Goal: Task Accomplishment & Management: Complete application form

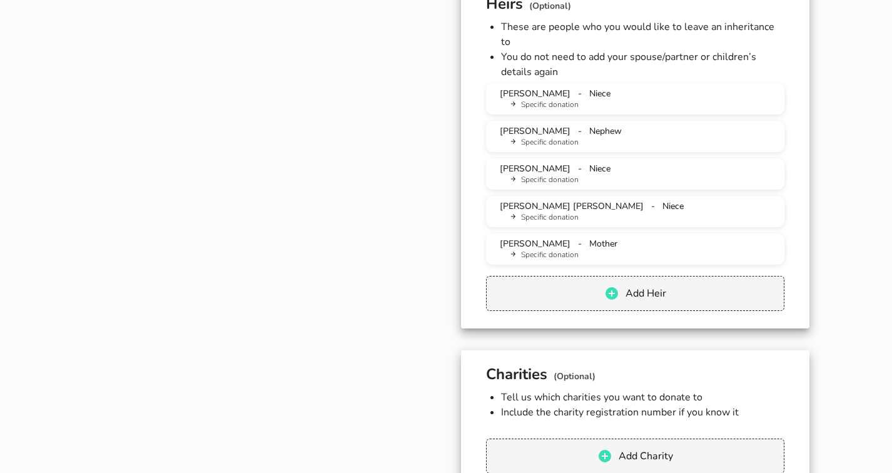
scroll to position [1166, 0]
click at [600, 238] on div "[PERSON_NAME] - Mother Specific donation" at bounding box center [635, 249] width 278 height 23
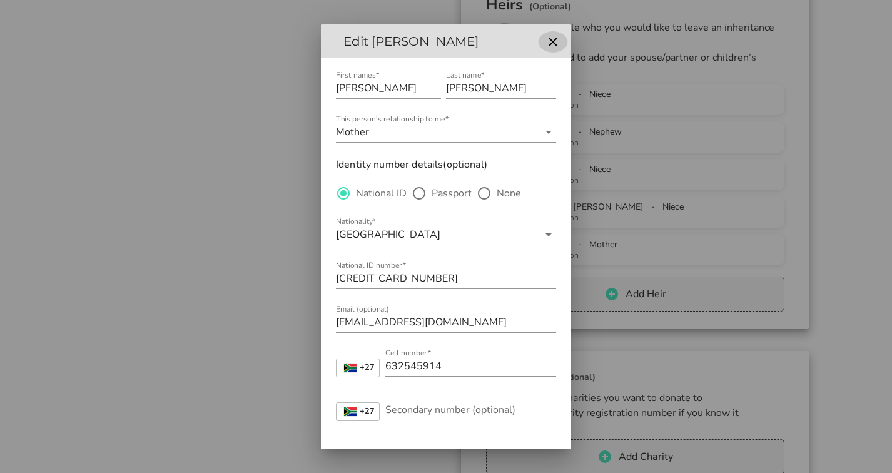
click at [552, 38] on icon "button" at bounding box center [552, 41] width 15 height 15
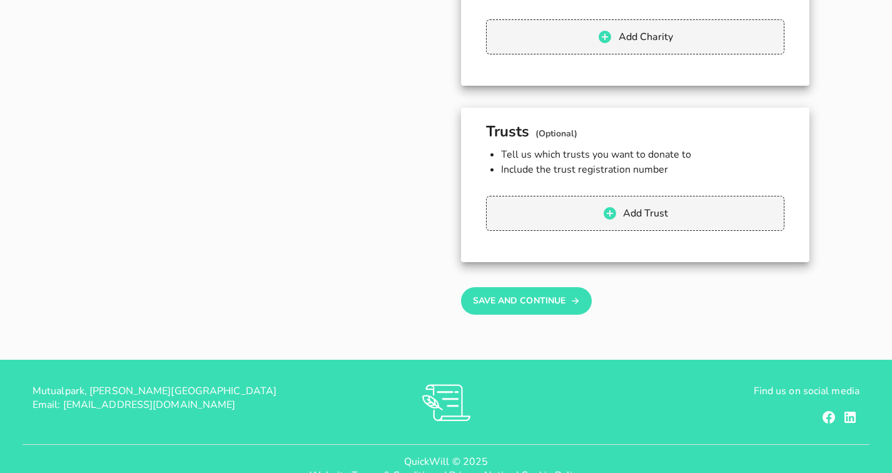
scroll to position [1601, 0]
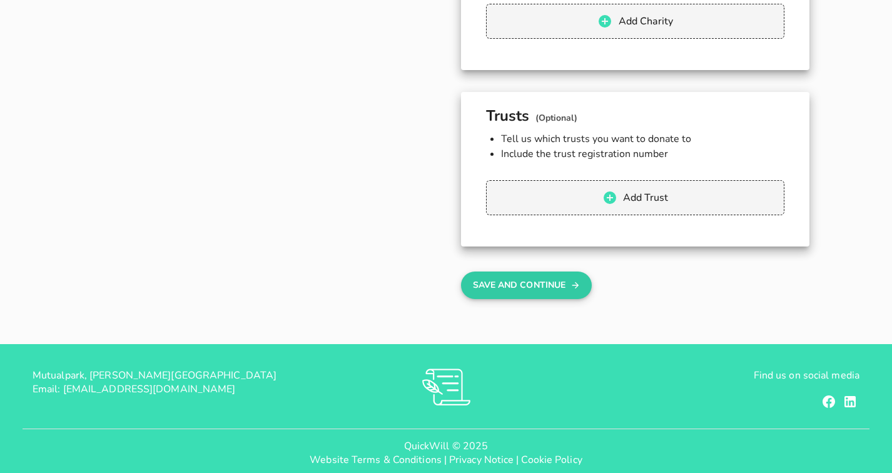
click at [540, 274] on button "Save And Continue" at bounding box center [526, 285] width 131 height 28
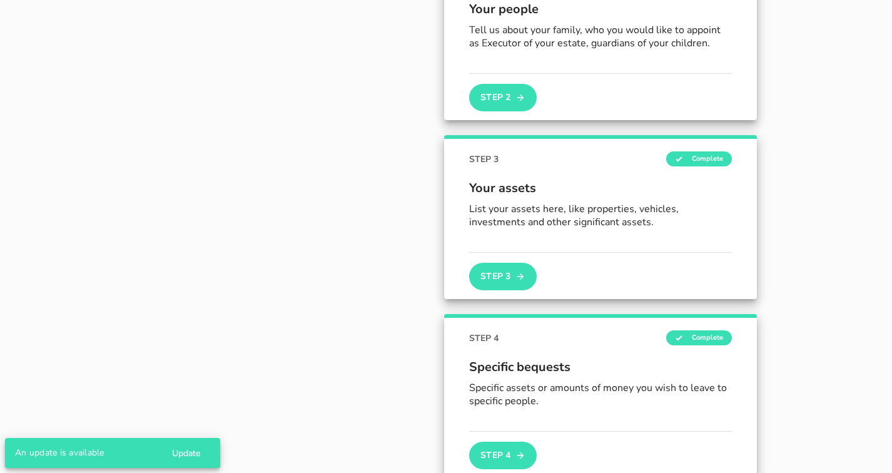
scroll to position [333, 0]
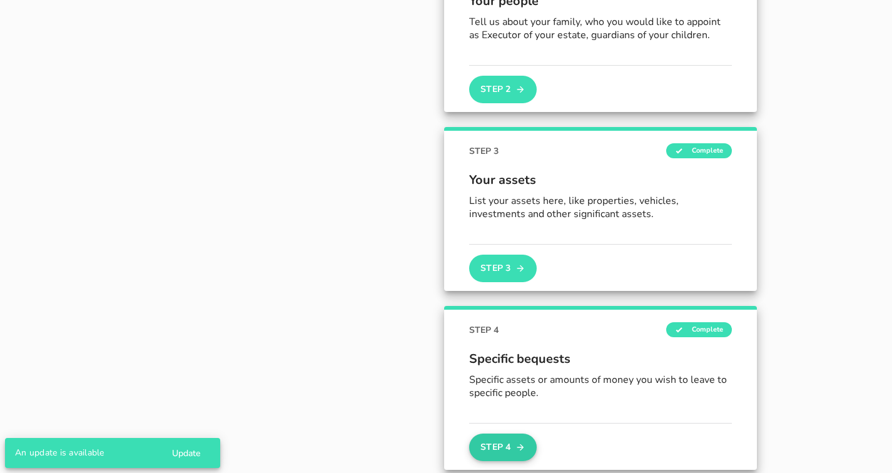
click at [513, 443] on button "Step 4" at bounding box center [503, 447] width 68 height 28
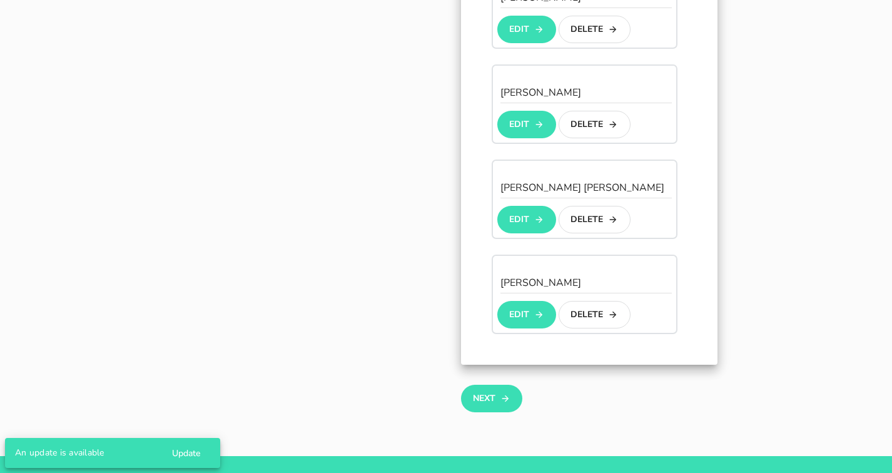
scroll to position [742, 0]
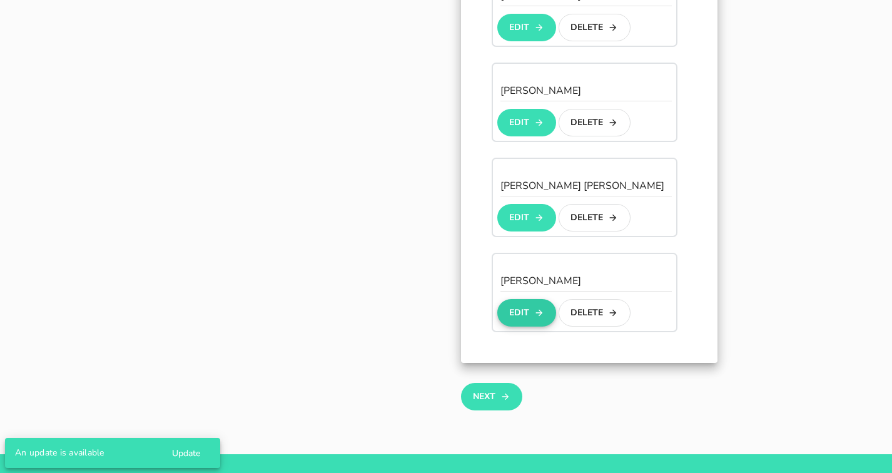
click at [516, 305] on button "Edit" at bounding box center [526, 313] width 58 height 28
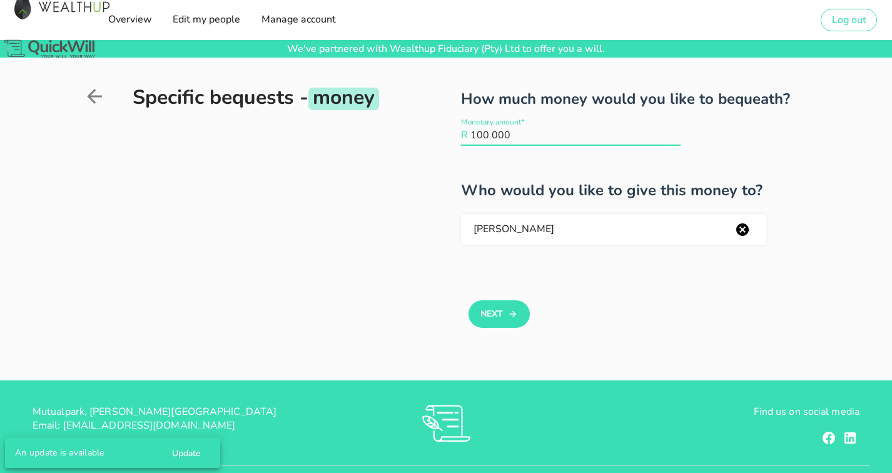
click at [475, 137] on input "100 000" at bounding box center [575, 135] width 210 height 20
type input "200 000"
click at [489, 316] on button "Next" at bounding box center [498, 314] width 61 height 28
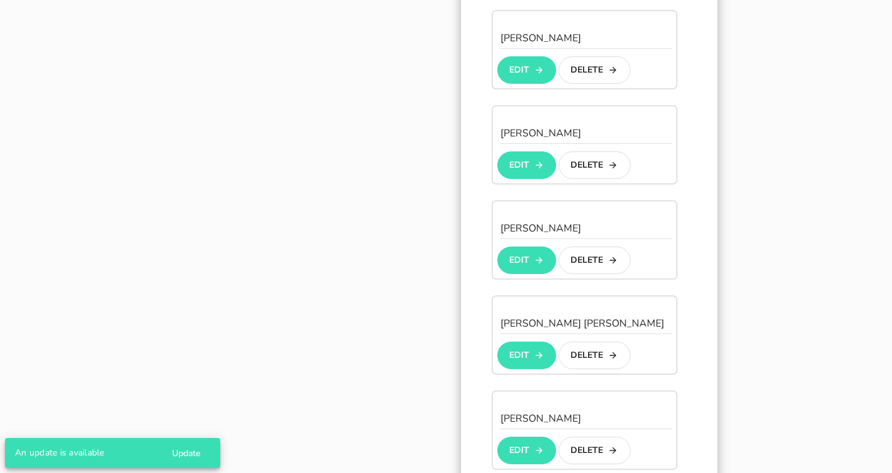
scroll to position [605, 0]
click at [526, 72] on button "Edit" at bounding box center [526, 70] width 58 height 28
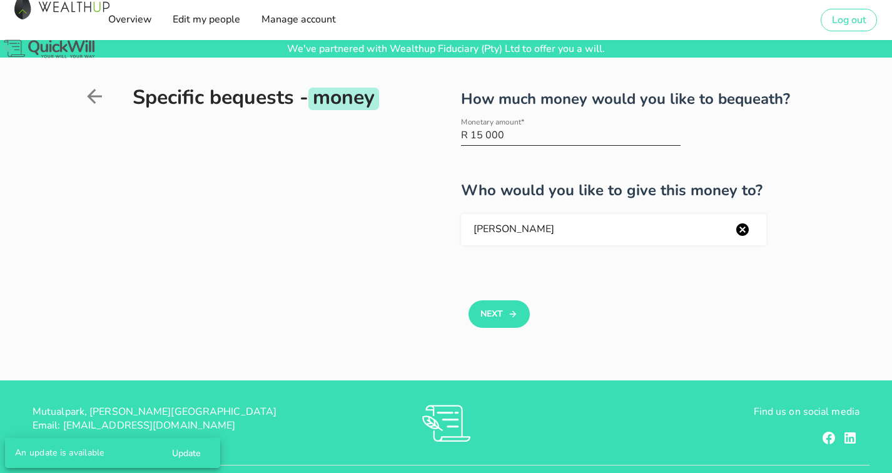
click at [480, 136] on input "15 000" at bounding box center [575, 135] width 210 height 20
type input "20 000"
click at [497, 318] on button "Next" at bounding box center [498, 314] width 61 height 28
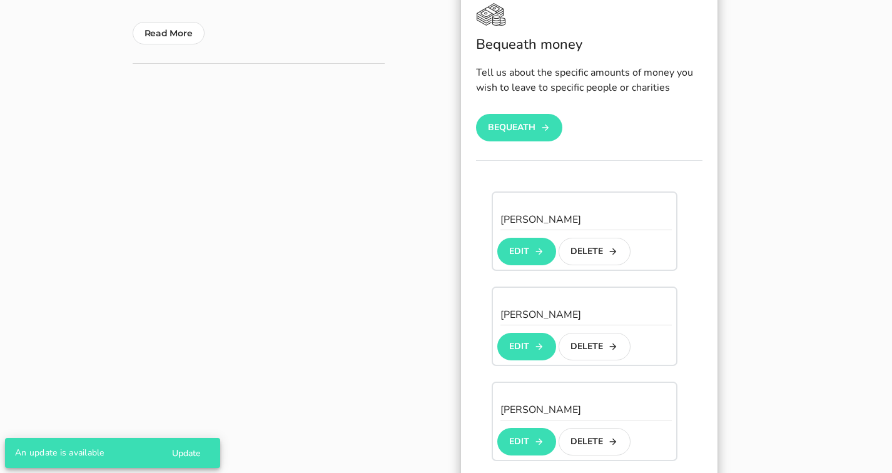
scroll to position [428, 0]
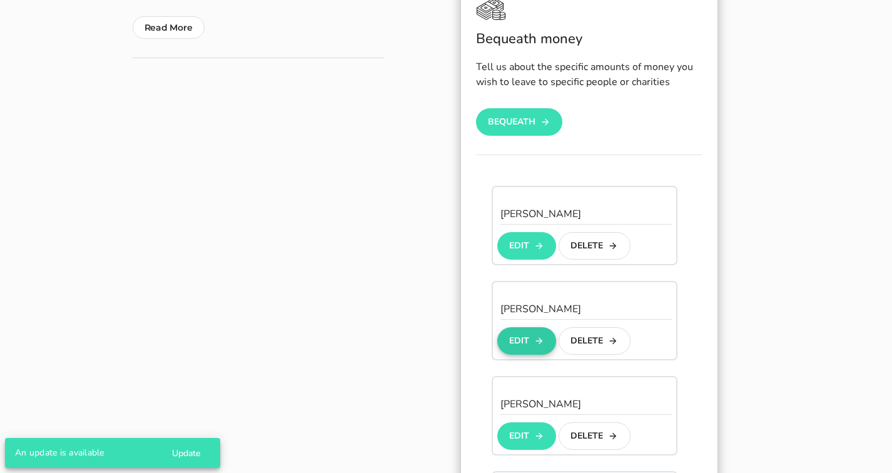
click at [522, 338] on button "Edit" at bounding box center [526, 341] width 58 height 28
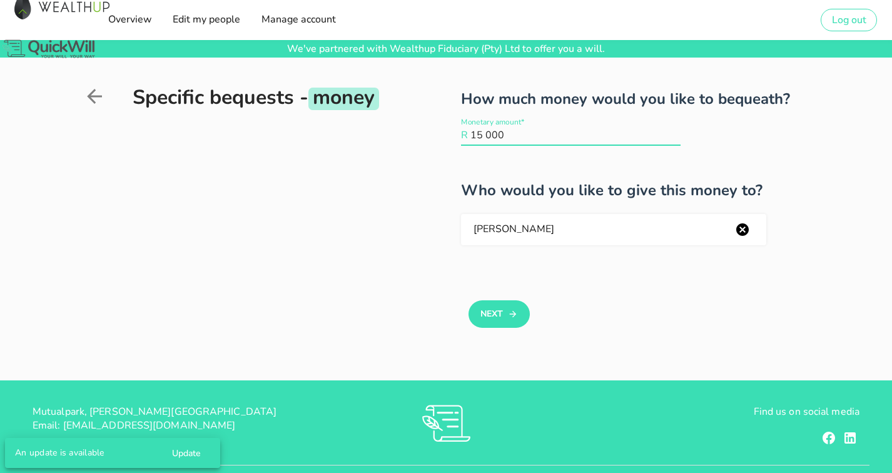
click at [482, 134] on input "15 000" at bounding box center [575, 135] width 210 height 20
type input "20 000"
click at [490, 318] on button "Next" at bounding box center [498, 314] width 61 height 28
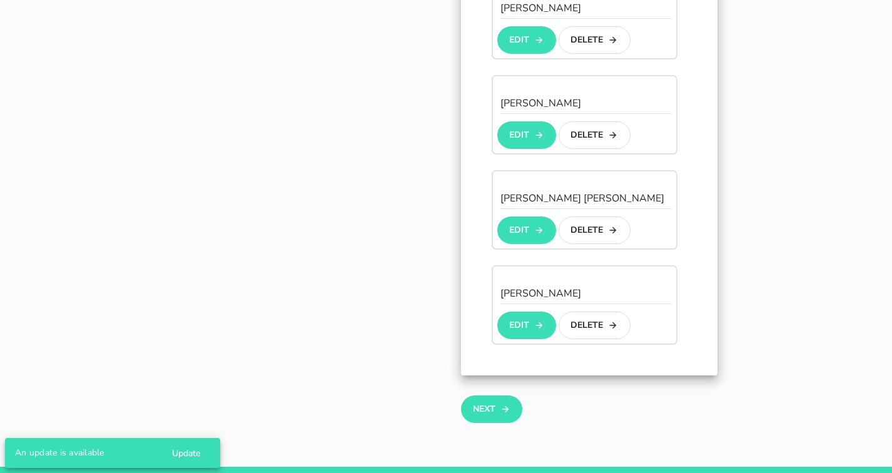
scroll to position [735, 0]
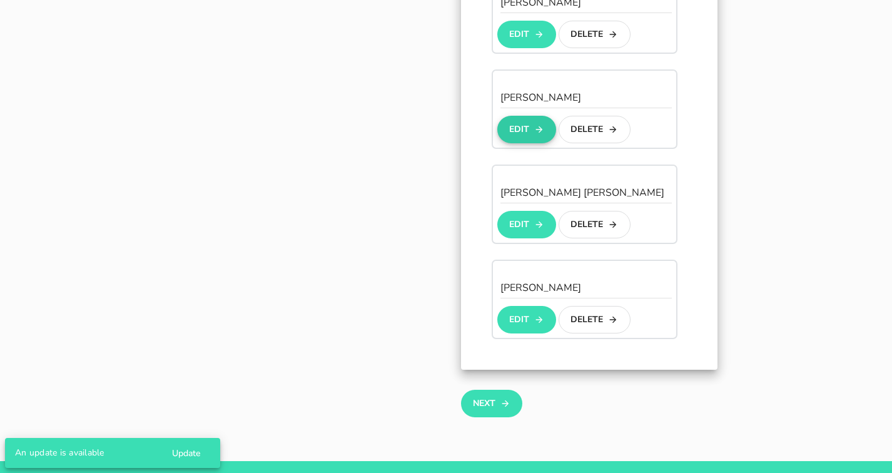
click at [521, 123] on button "Edit" at bounding box center [526, 130] width 58 height 28
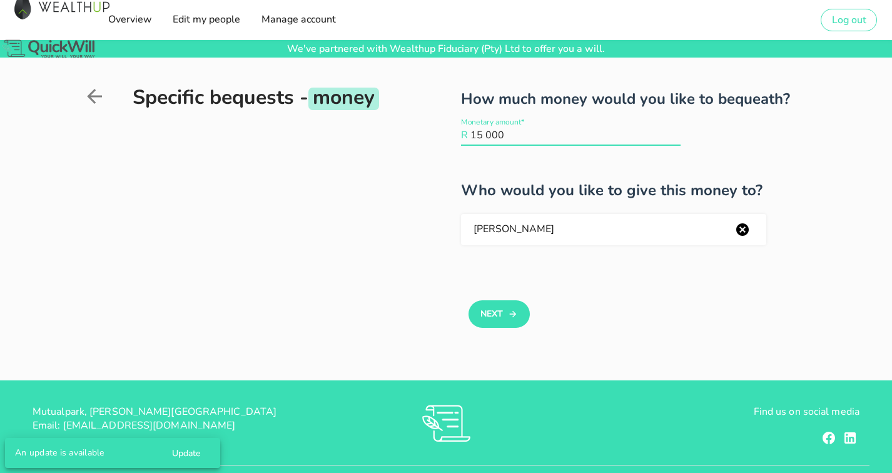
click at [482, 134] on input "15 000" at bounding box center [575, 135] width 210 height 20
type input "20 000"
click at [494, 319] on button "Next" at bounding box center [498, 314] width 61 height 28
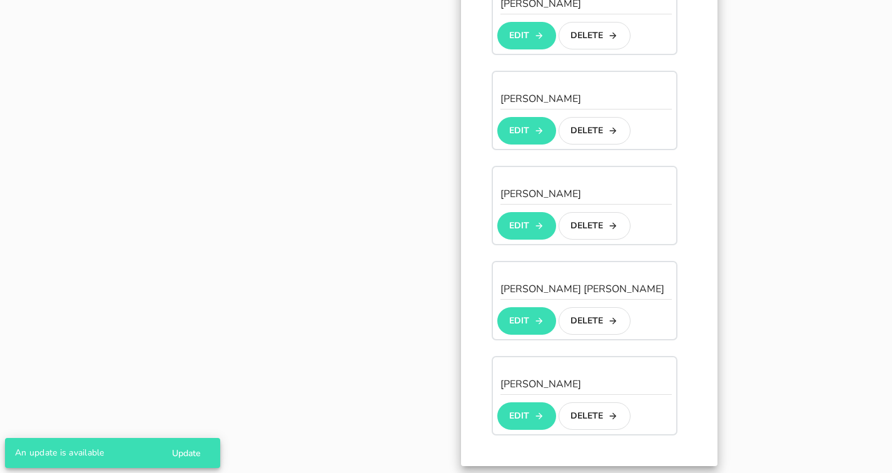
scroll to position [639, 0]
click at [520, 318] on button "Edit" at bounding box center [526, 320] width 58 height 28
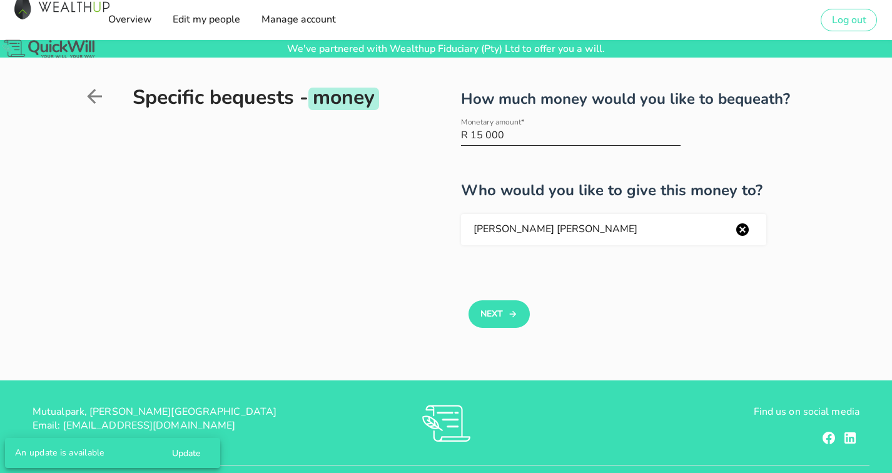
click at [472, 131] on input "15 000" at bounding box center [575, 135] width 210 height 20
click at [475, 133] on input "15 000" at bounding box center [575, 135] width 210 height 20
click at [483, 136] on input "15 000" at bounding box center [575, 135] width 210 height 20
type input "20 000"
click at [487, 311] on button "Next" at bounding box center [498, 314] width 61 height 28
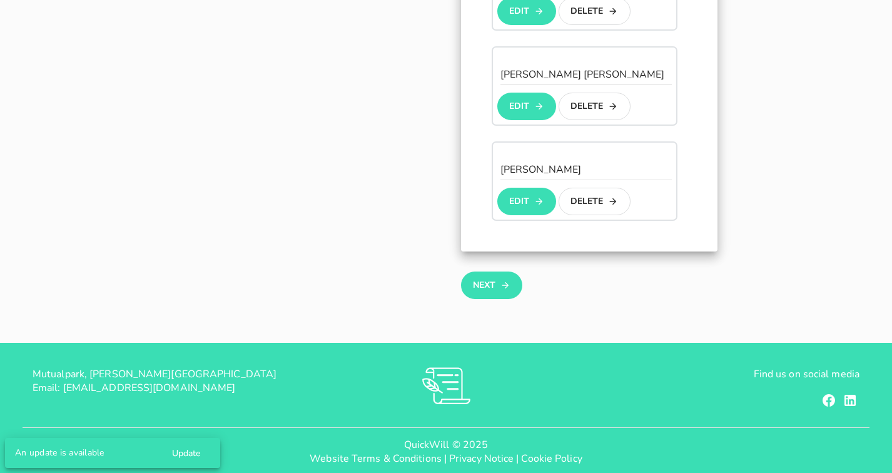
scroll to position [867, 0]
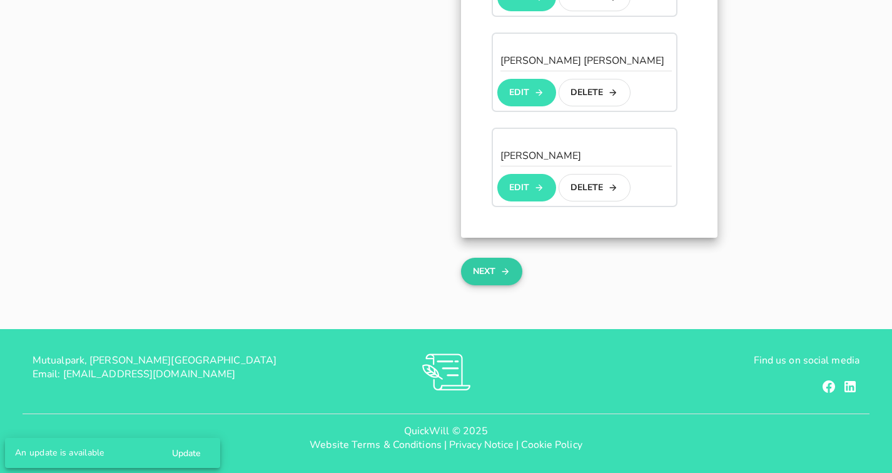
click at [492, 276] on button "Next" at bounding box center [491, 272] width 61 height 28
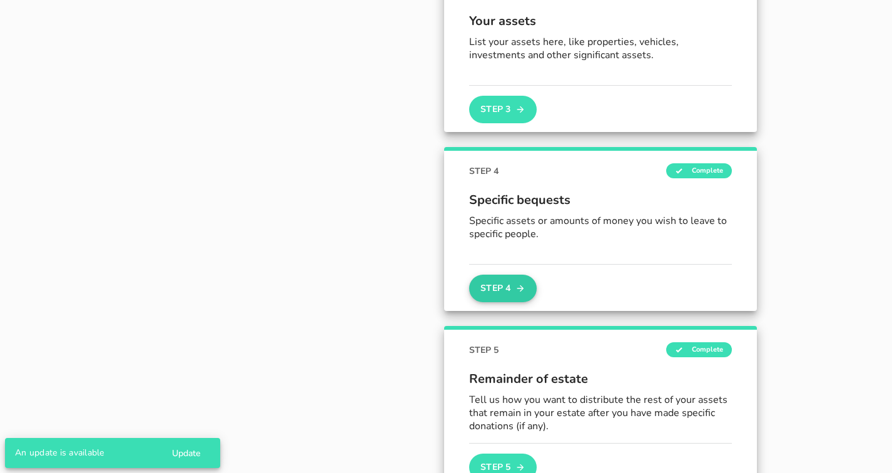
click at [497, 298] on button "Step 4" at bounding box center [503, 289] width 68 height 28
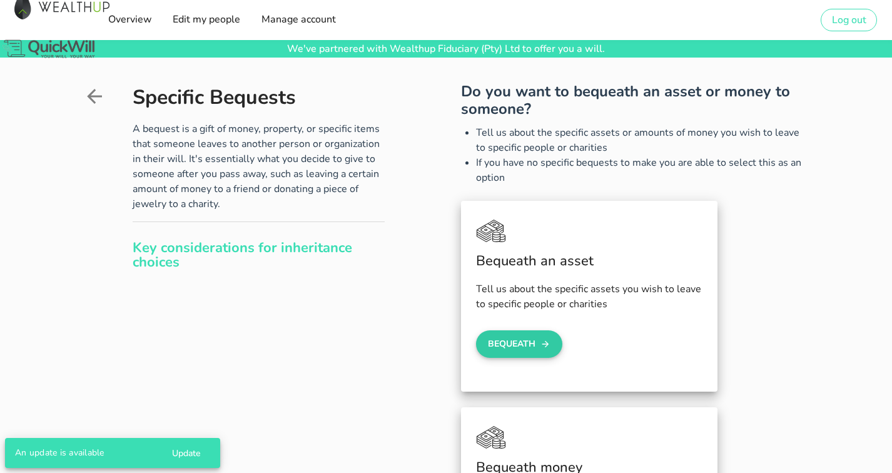
click at [501, 343] on button "Bequeath" at bounding box center [519, 344] width 86 height 28
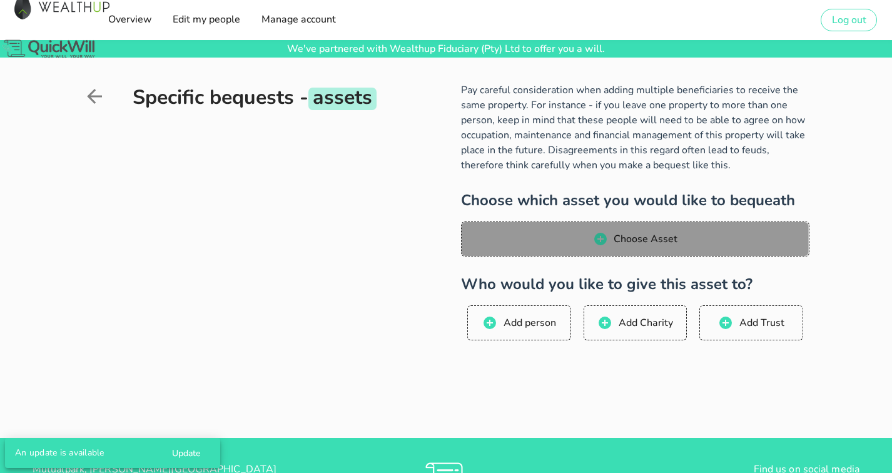
click at [610, 237] on span "Choose Asset" at bounding box center [635, 238] width 322 height 15
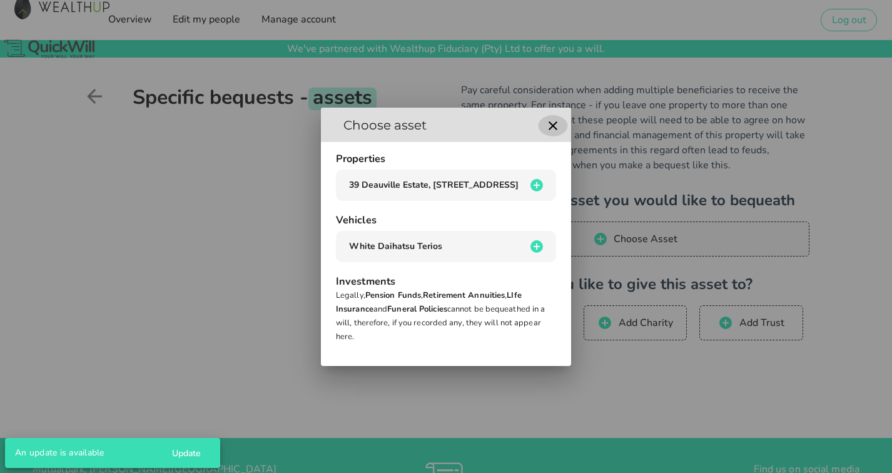
click at [552, 123] on icon "button" at bounding box center [552, 125] width 15 height 15
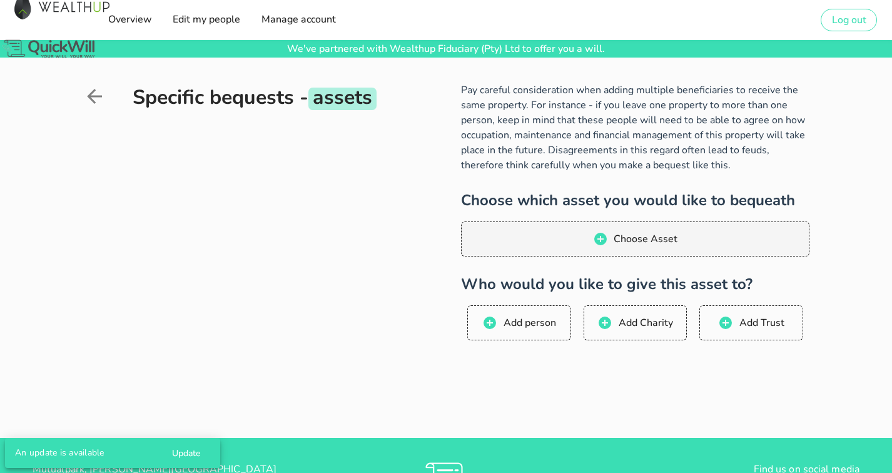
click at [87, 89] on icon at bounding box center [94, 96] width 23 height 23
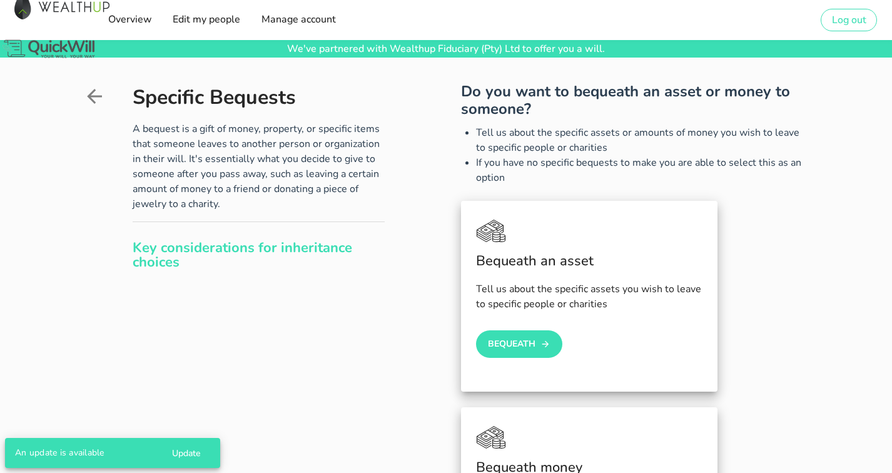
click at [90, 96] on icon at bounding box center [94, 96] width 15 height 15
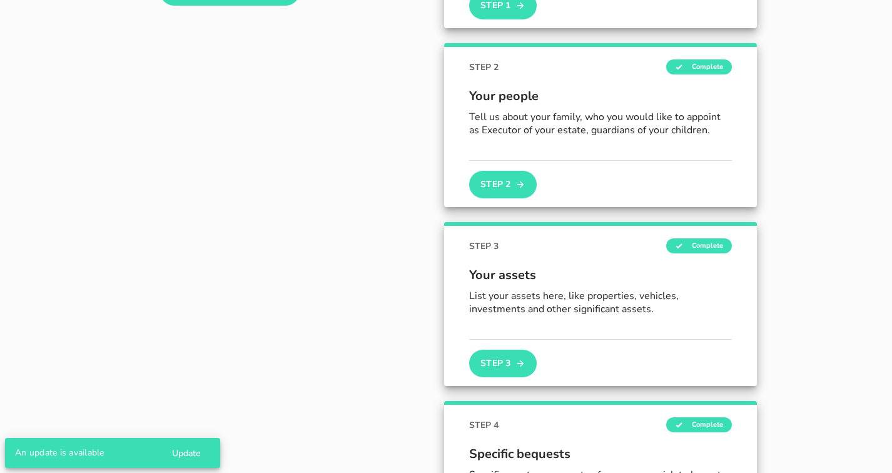
scroll to position [260, 0]
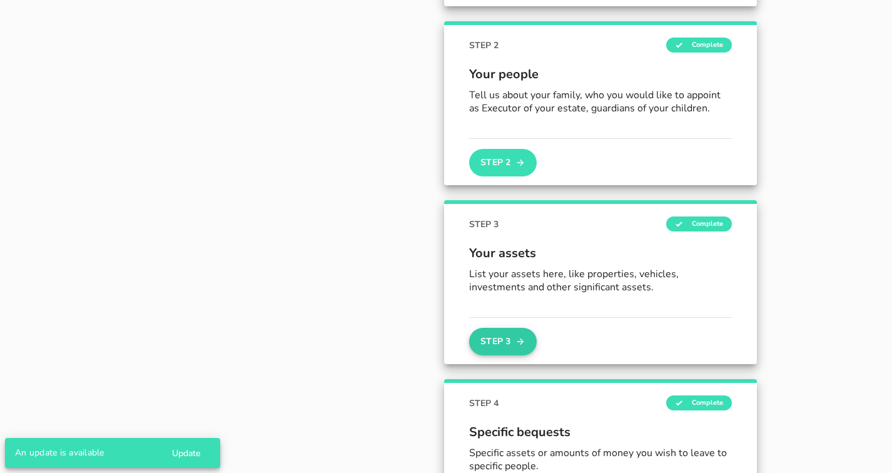
click at [503, 335] on button "Step 3" at bounding box center [503, 342] width 68 height 28
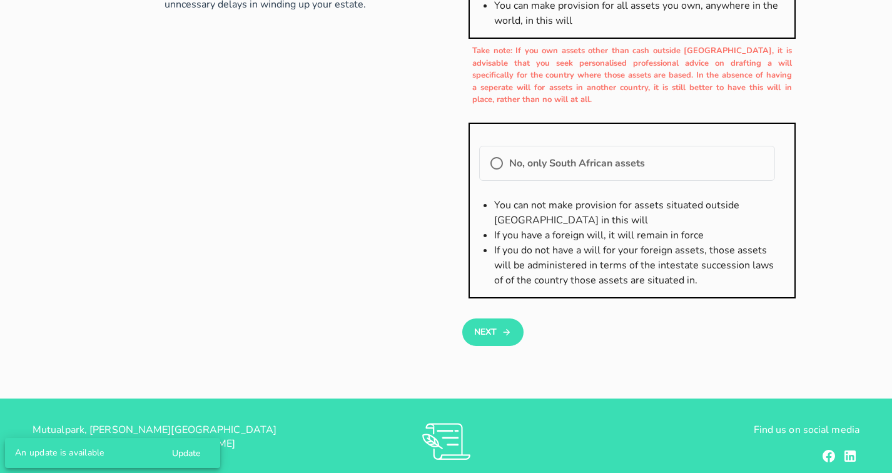
scroll to position [228, 0]
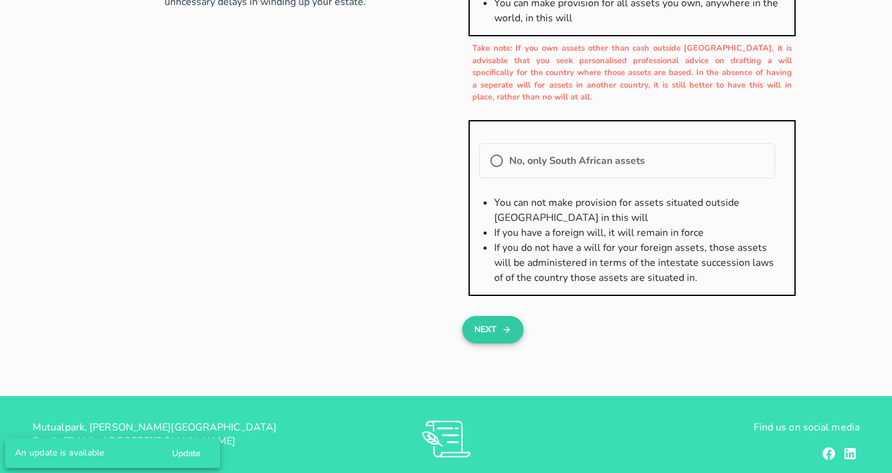
click at [492, 325] on button "Next" at bounding box center [492, 330] width 61 height 28
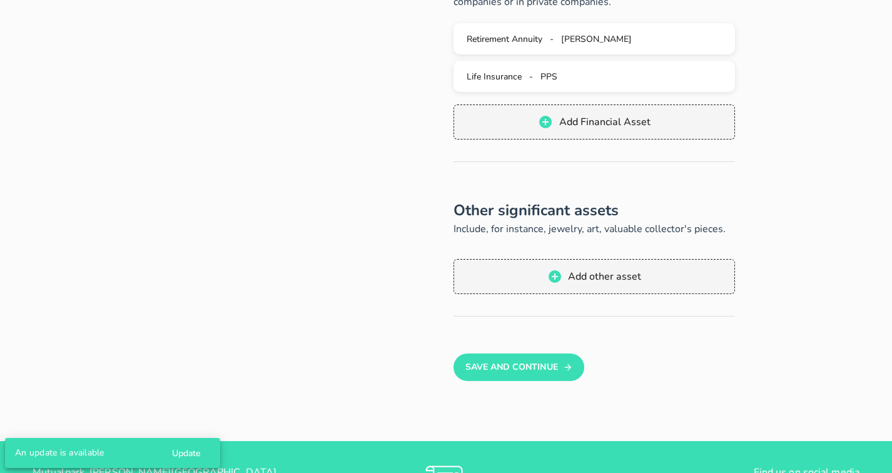
scroll to position [620, 0]
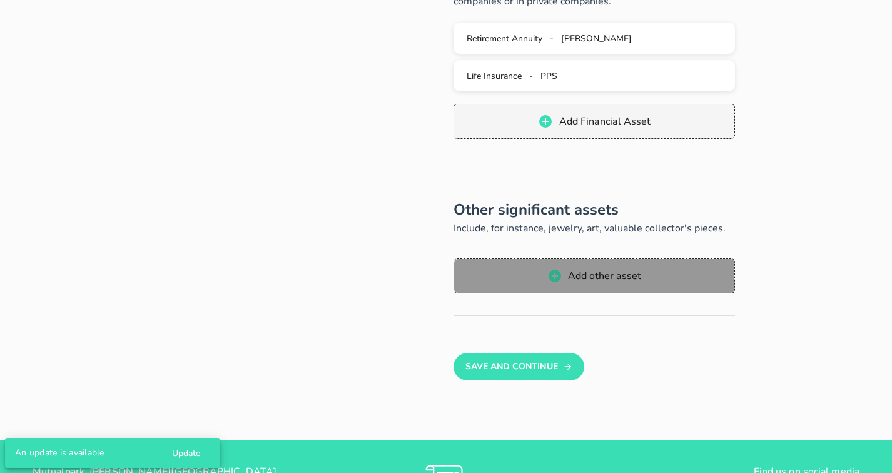
click at [556, 277] on icon "button" at bounding box center [555, 276] width 13 height 13
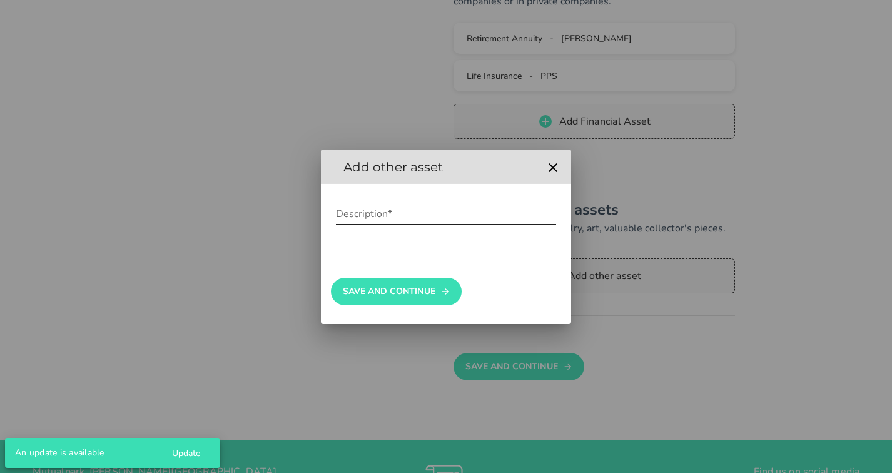
click at [387, 218] on input "Description*" at bounding box center [446, 214] width 220 height 20
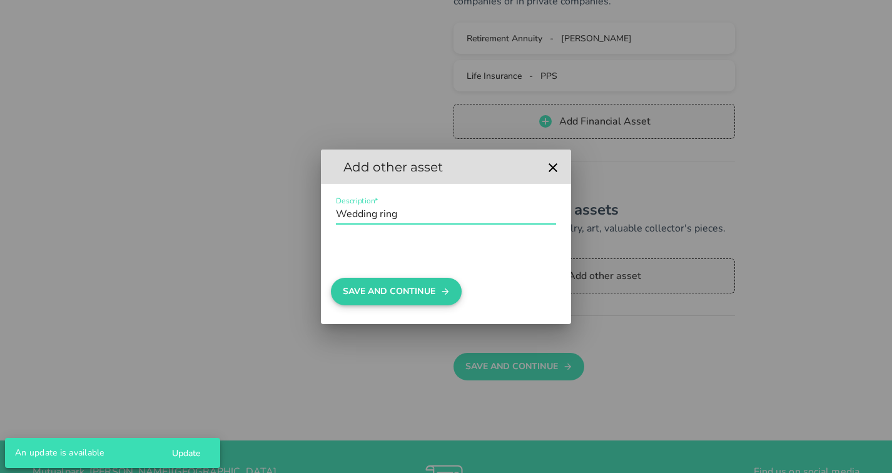
type input "Wedding ring"
click at [369, 295] on button "Save And Continue" at bounding box center [396, 292] width 131 height 28
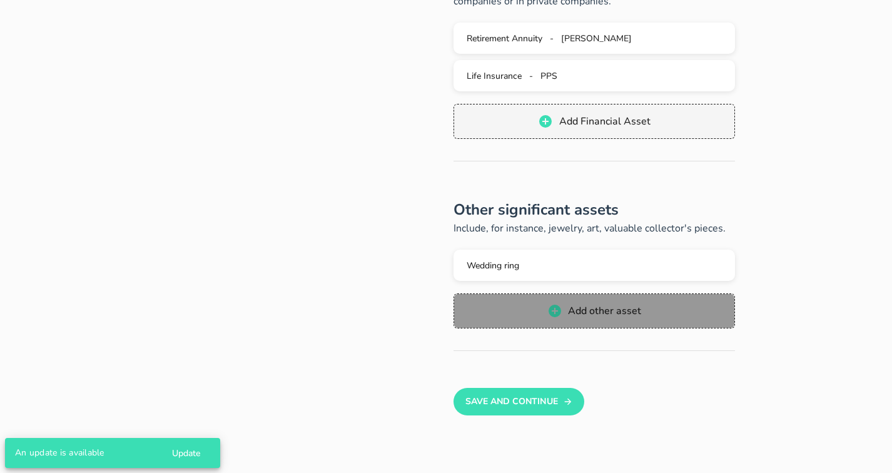
click at [555, 310] on icon "button" at bounding box center [554, 310] width 15 height 15
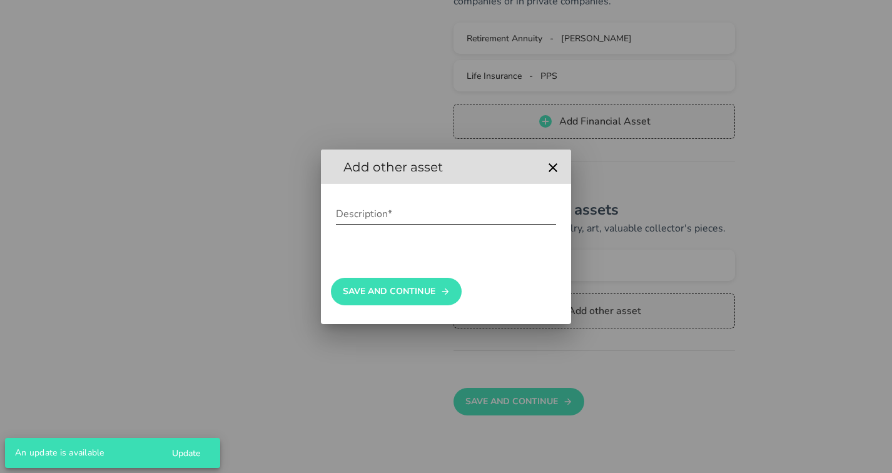
click at [397, 213] on input "Description*" at bounding box center [446, 214] width 220 height 20
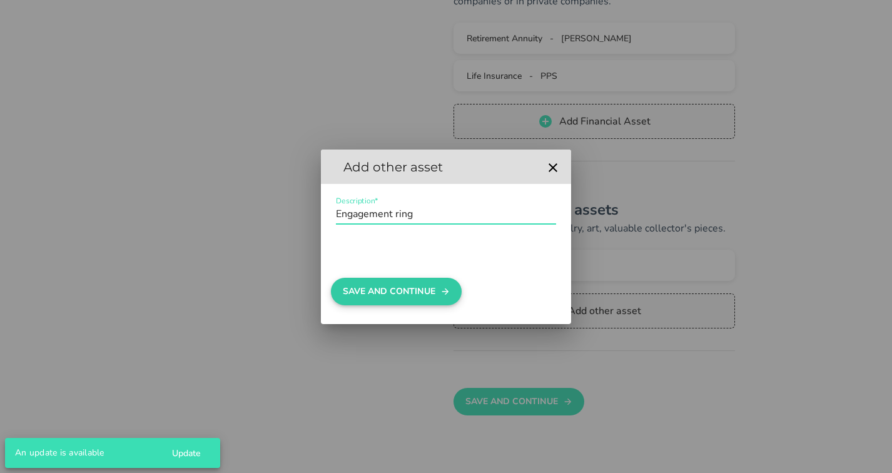
click at [373, 291] on button "Save And Continue" at bounding box center [396, 292] width 131 height 28
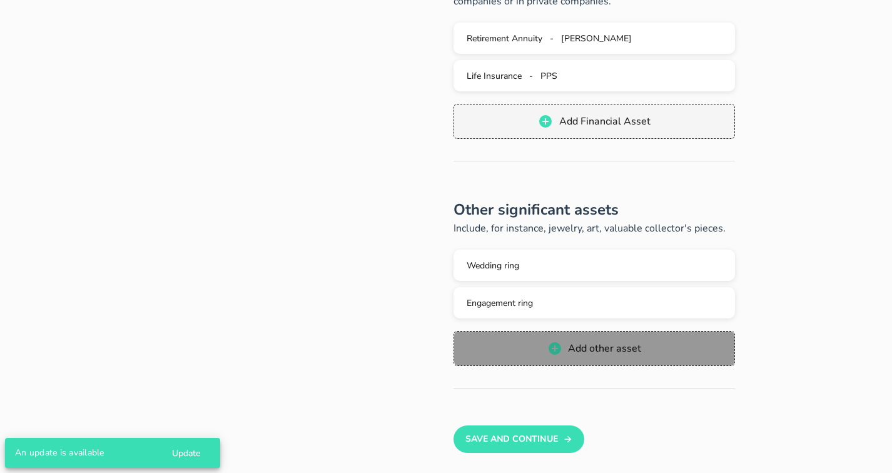
click at [558, 348] on icon "button" at bounding box center [555, 348] width 13 height 13
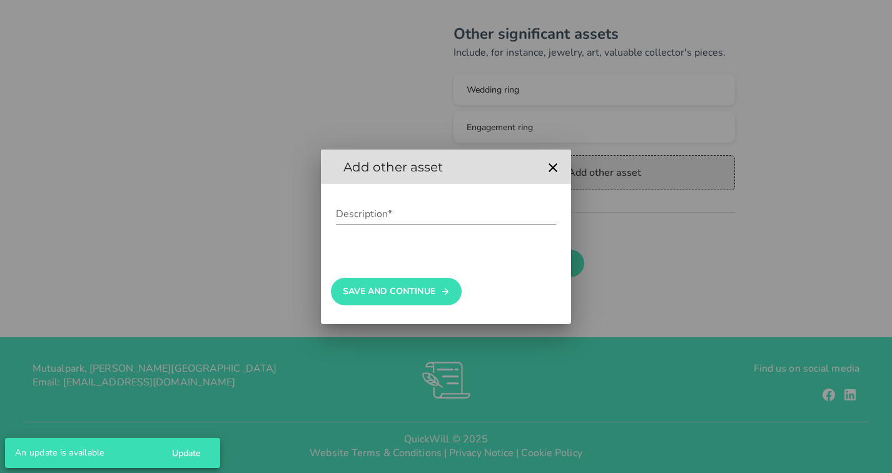
scroll to position [804, 0]
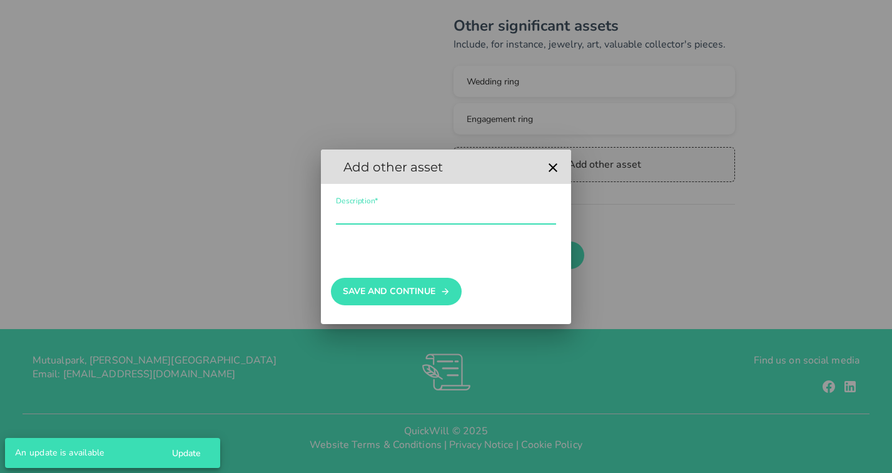
click at [430, 218] on input "Description*" at bounding box center [446, 214] width 220 height 20
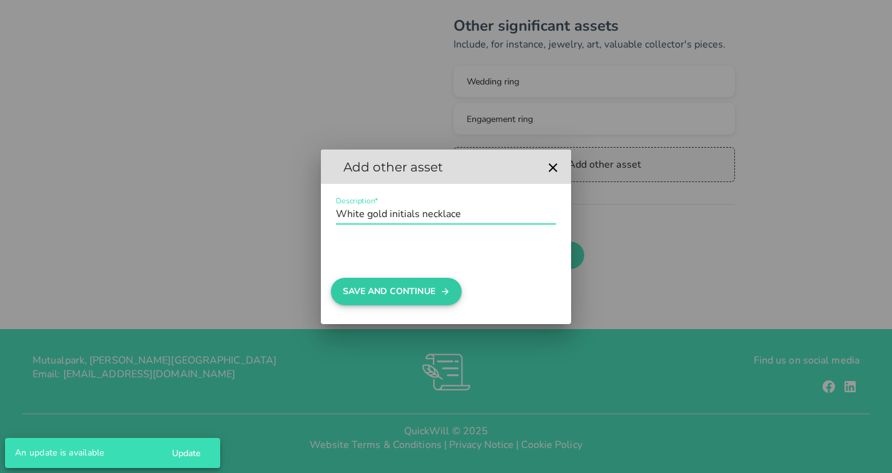
type input "White gold initials necklace"
click at [397, 288] on button "Save And Continue" at bounding box center [396, 292] width 131 height 28
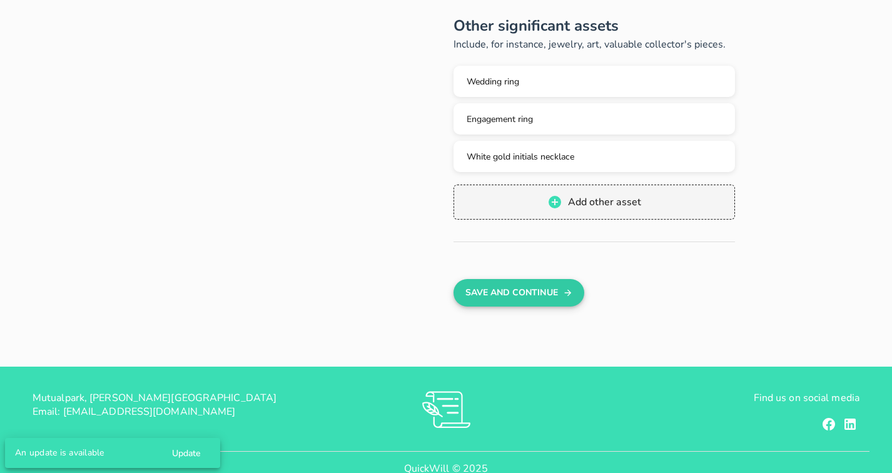
click at [500, 297] on button "Save And Continue" at bounding box center [518, 293] width 131 height 28
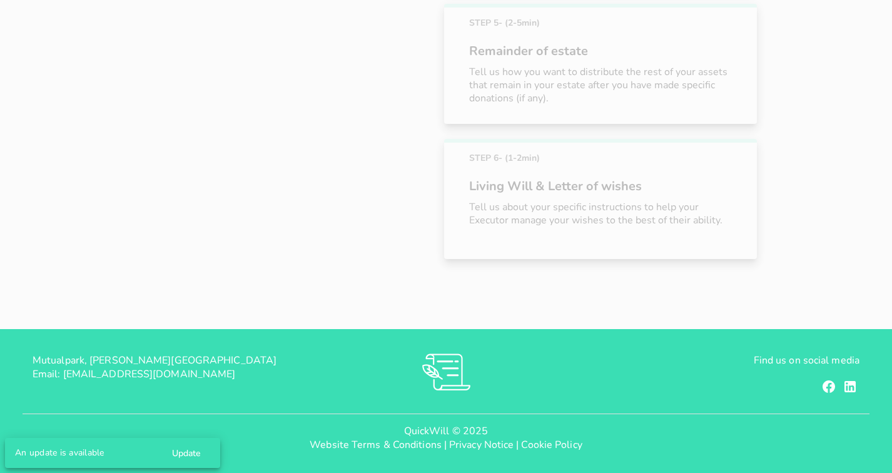
scroll to position [357, 0]
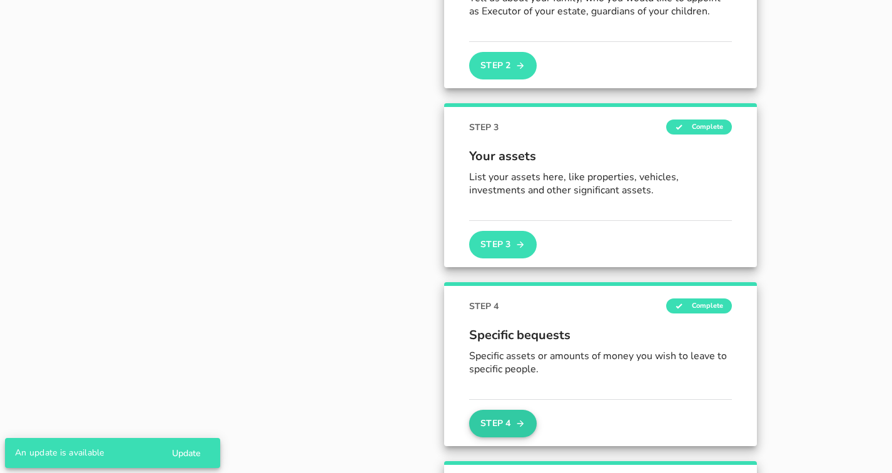
click at [506, 427] on button "Step 4" at bounding box center [503, 424] width 68 height 28
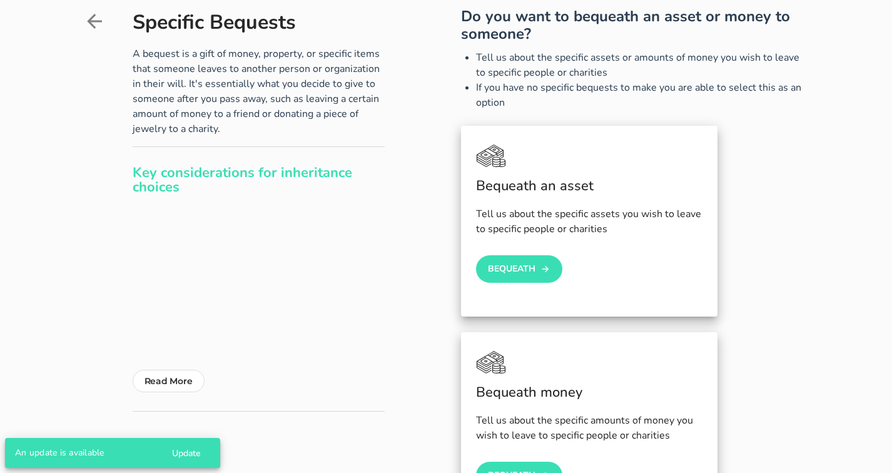
scroll to position [76, 0]
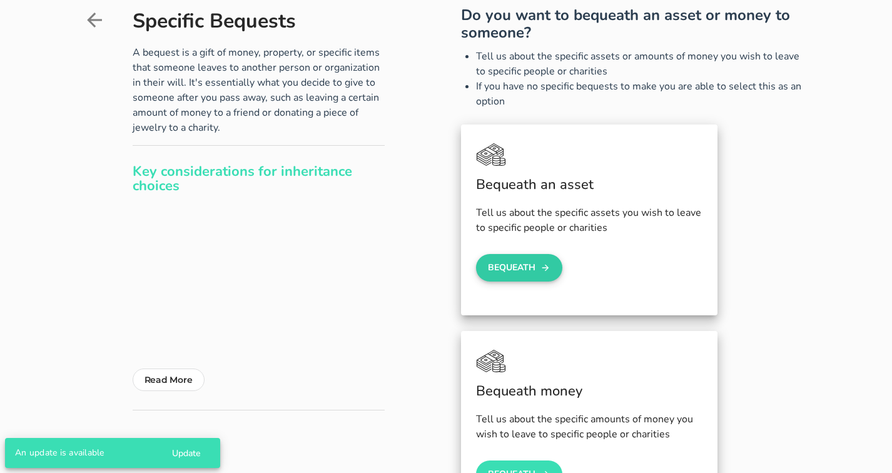
click at [532, 258] on button "Bequeath" at bounding box center [519, 268] width 86 height 28
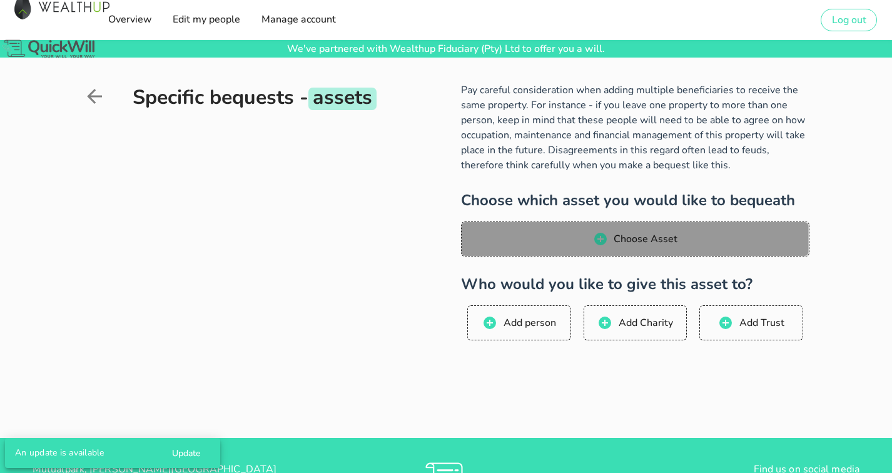
click at [607, 239] on icon "button" at bounding box center [600, 239] width 13 height 13
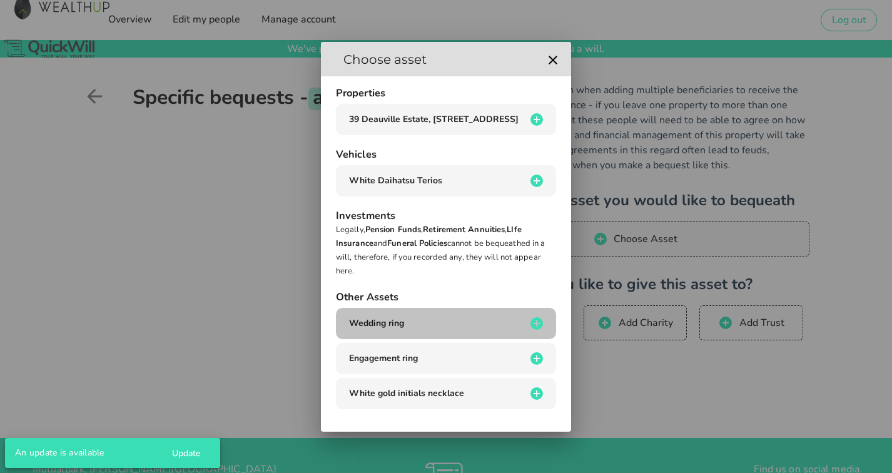
click at [538, 321] on icon "button" at bounding box center [536, 323] width 13 height 13
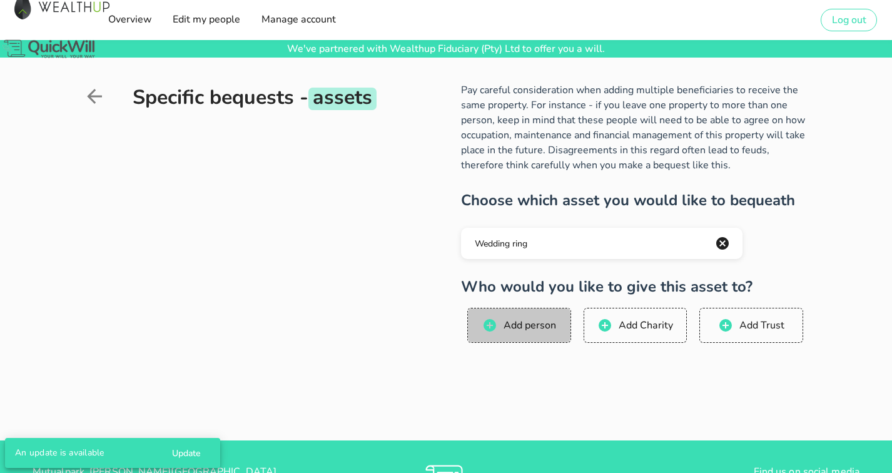
click at [538, 325] on span "Add person" at bounding box center [528, 325] width 53 height 14
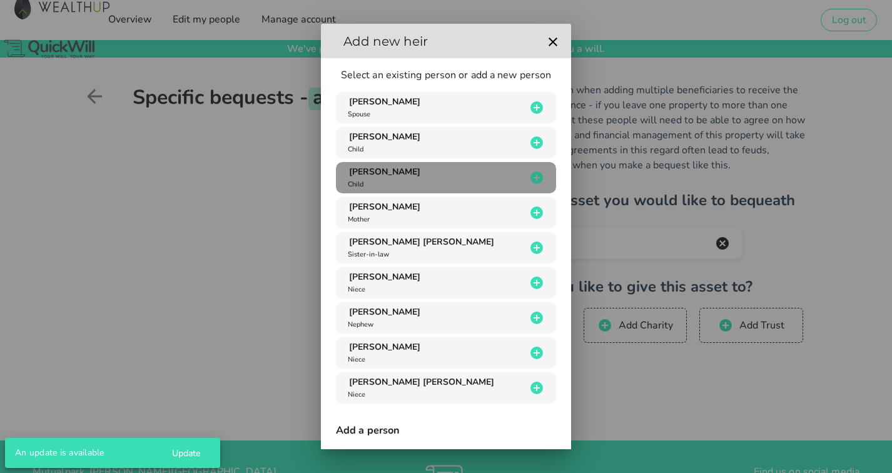
click at [536, 176] on icon "button" at bounding box center [536, 177] width 15 height 15
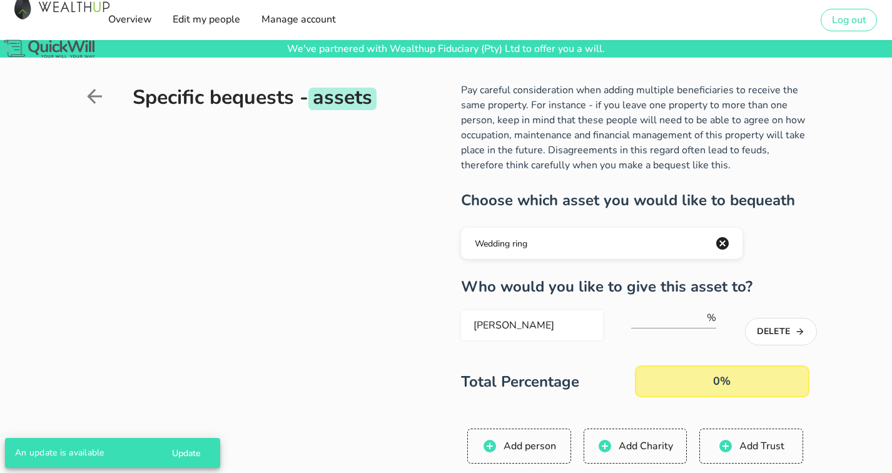
click at [717, 380] on div "0%" at bounding box center [722, 381] width 174 height 32
click at [672, 325] on input "number" at bounding box center [667, 318] width 73 height 20
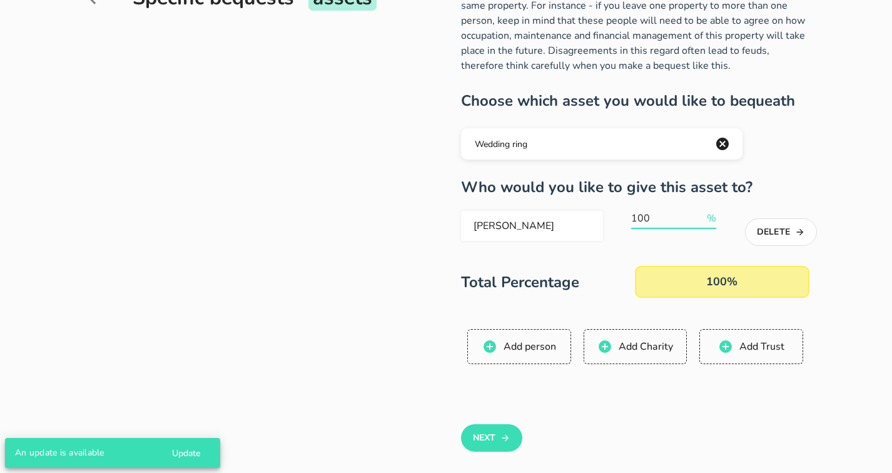
scroll to position [104, 0]
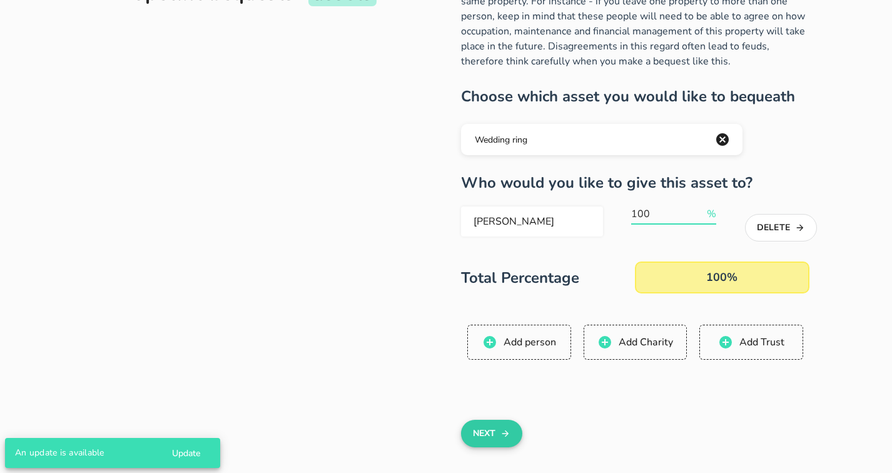
type input "100"
click at [504, 428] on icon "button" at bounding box center [505, 433] width 10 height 15
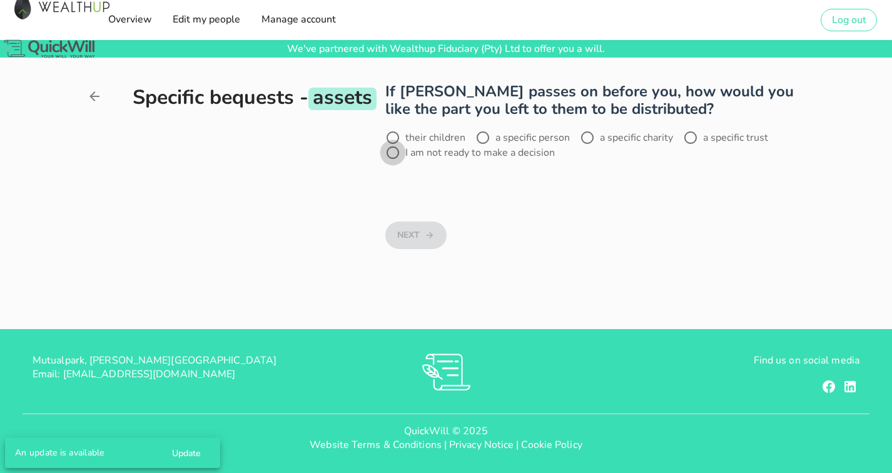
click at [393, 153] on div at bounding box center [392, 152] width 21 height 21
radio input "true"
click at [412, 233] on button "Next" at bounding box center [415, 235] width 61 height 28
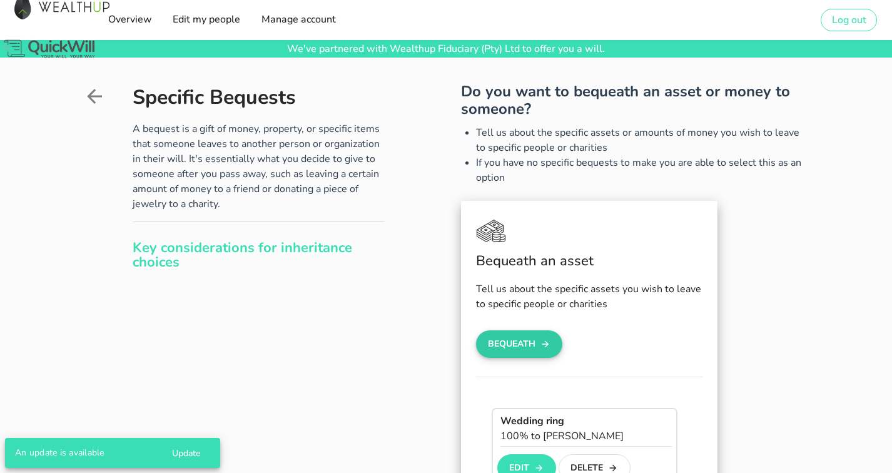
click at [517, 341] on button "Bequeath" at bounding box center [519, 344] width 86 height 28
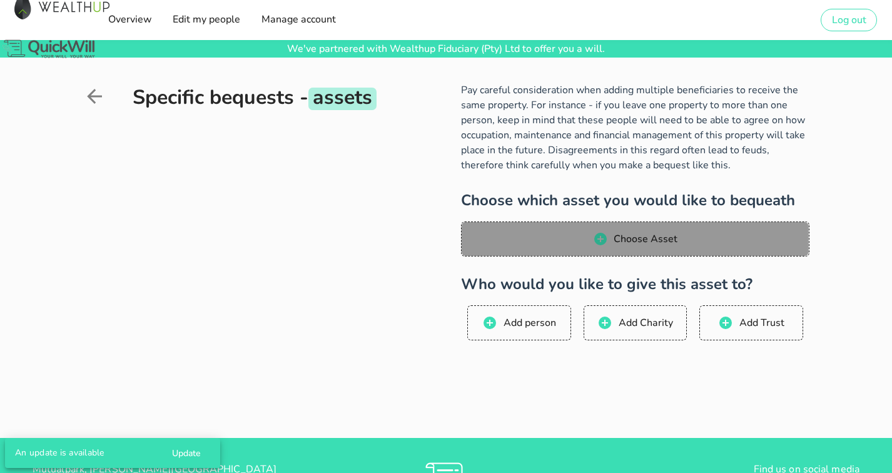
click at [600, 241] on icon "button" at bounding box center [600, 238] width 15 height 15
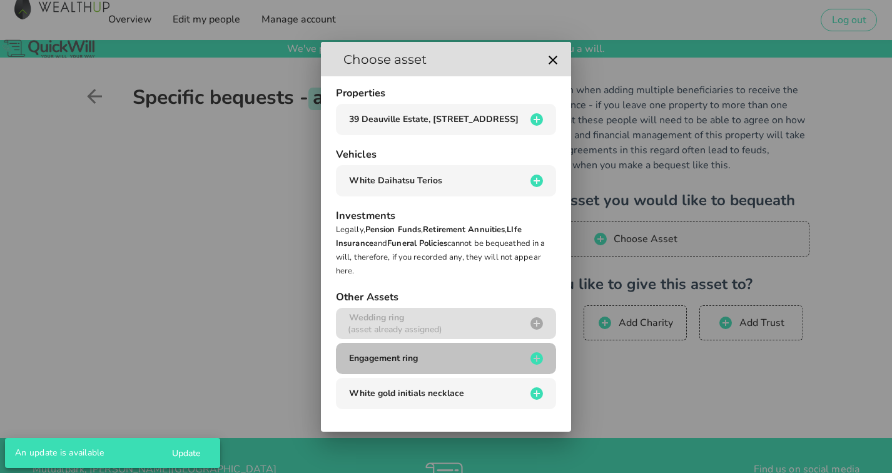
click at [537, 357] on icon "button" at bounding box center [536, 358] width 15 height 15
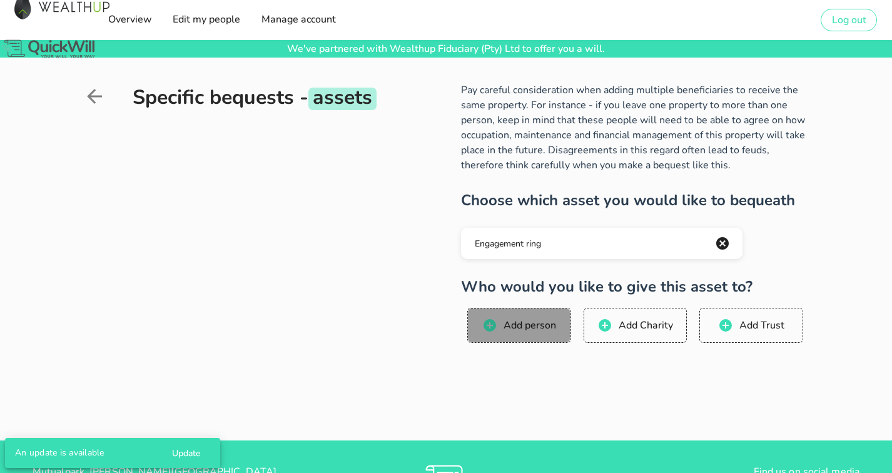
click at [530, 318] on span "Add person" at bounding box center [519, 325] width 78 height 15
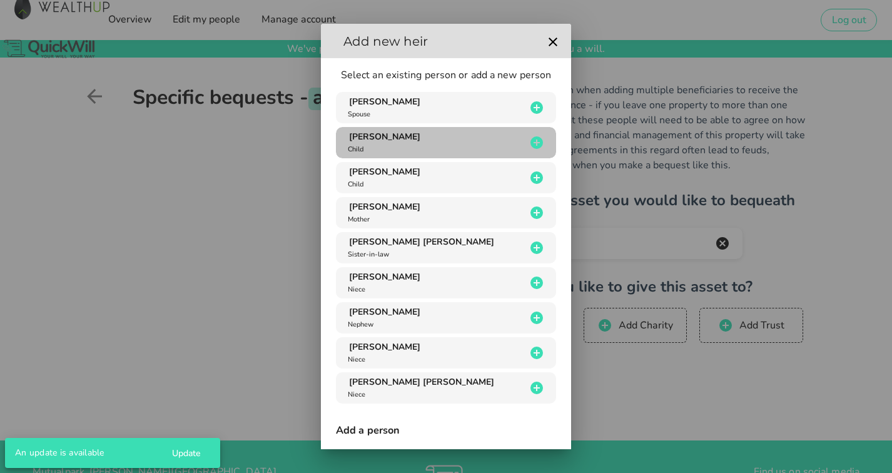
click at [537, 137] on icon "button" at bounding box center [536, 142] width 13 height 13
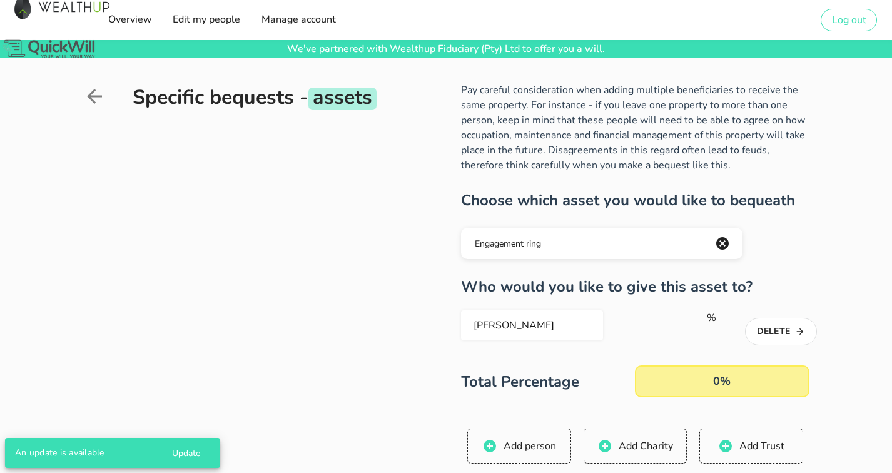
click at [644, 317] on input "number" at bounding box center [667, 318] width 73 height 20
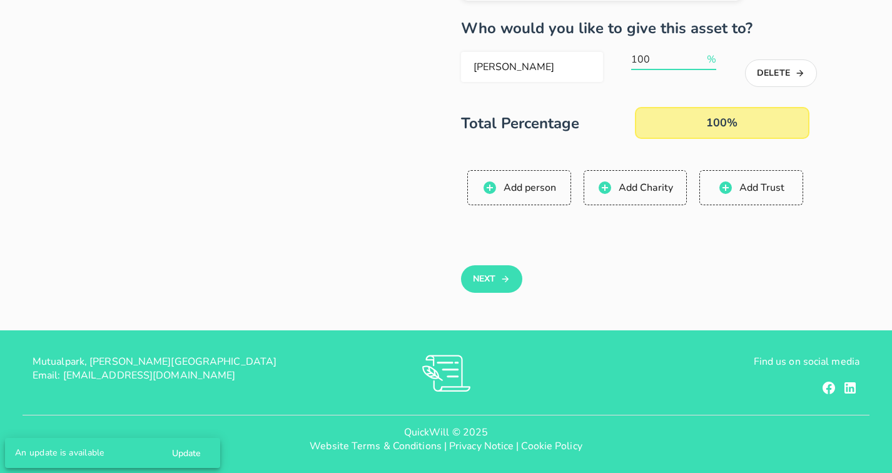
scroll to position [260, 0]
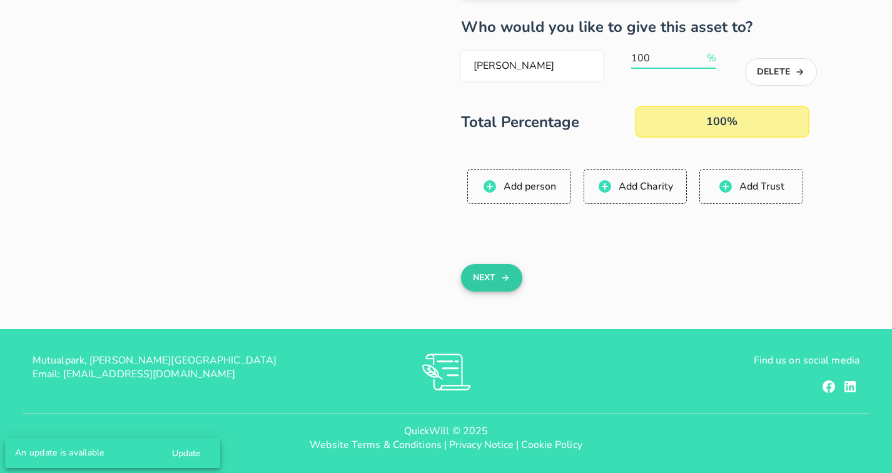
type input "100"
click at [483, 268] on button "Next" at bounding box center [491, 278] width 61 height 28
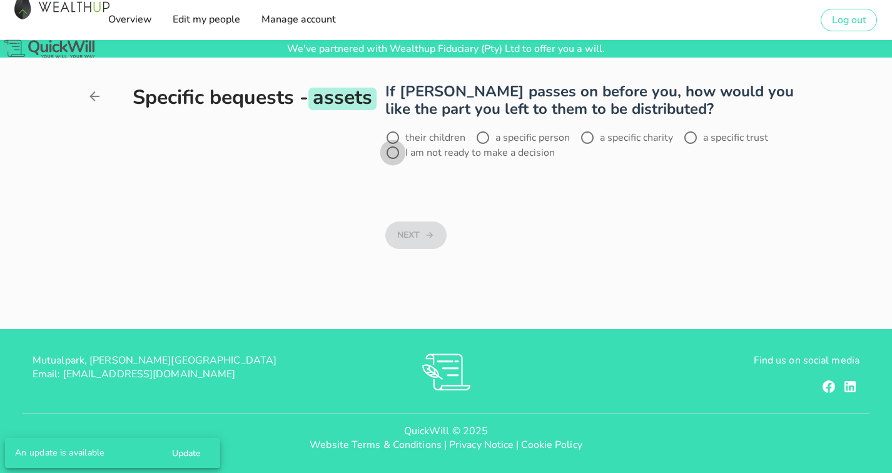
click at [398, 151] on div at bounding box center [392, 152] width 21 height 21
radio input "true"
click at [417, 240] on button "Next" at bounding box center [415, 235] width 61 height 28
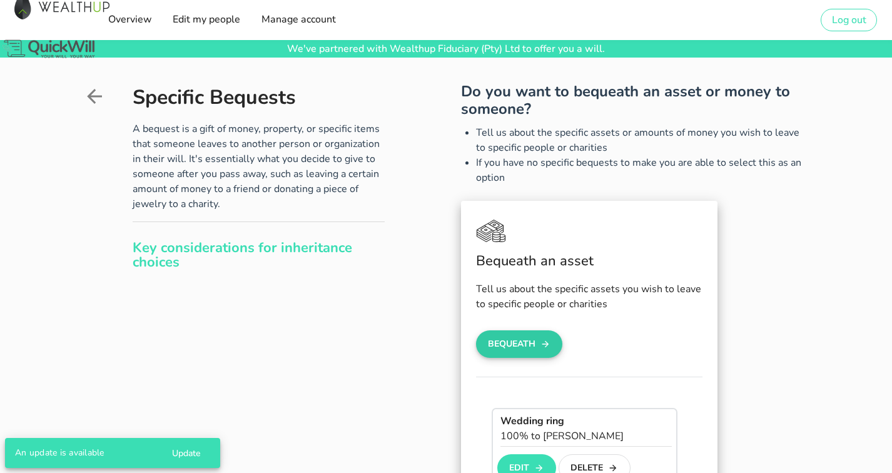
click at [532, 343] on button "Bequeath" at bounding box center [519, 344] width 86 height 28
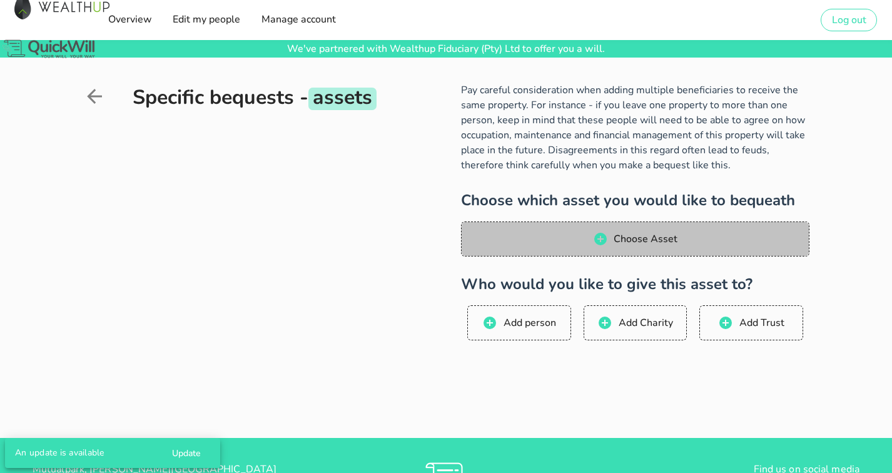
click at [599, 238] on icon "button" at bounding box center [600, 239] width 13 height 13
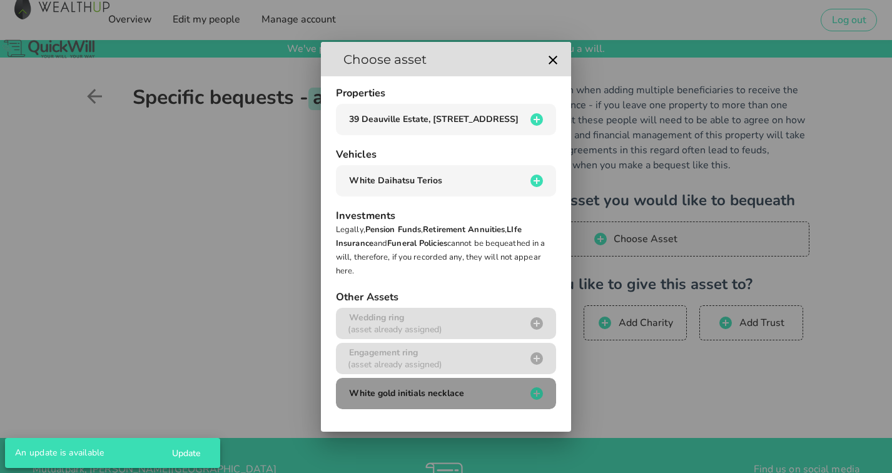
click at [419, 393] on span "White gold initials necklace" at bounding box center [406, 393] width 115 height 12
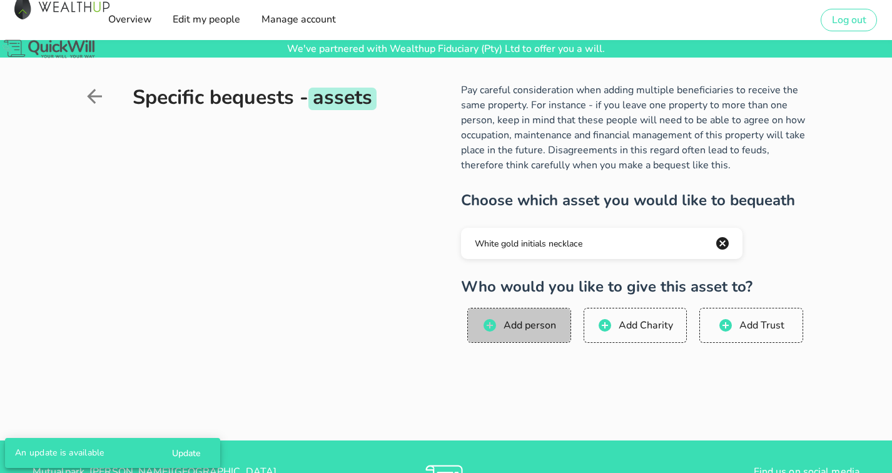
click at [497, 323] on icon "button" at bounding box center [489, 325] width 15 height 15
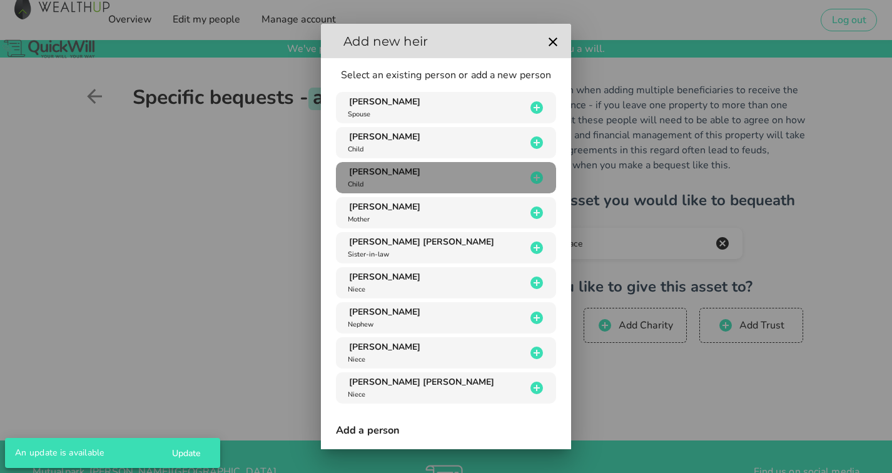
click at [537, 174] on icon "button" at bounding box center [536, 177] width 13 height 13
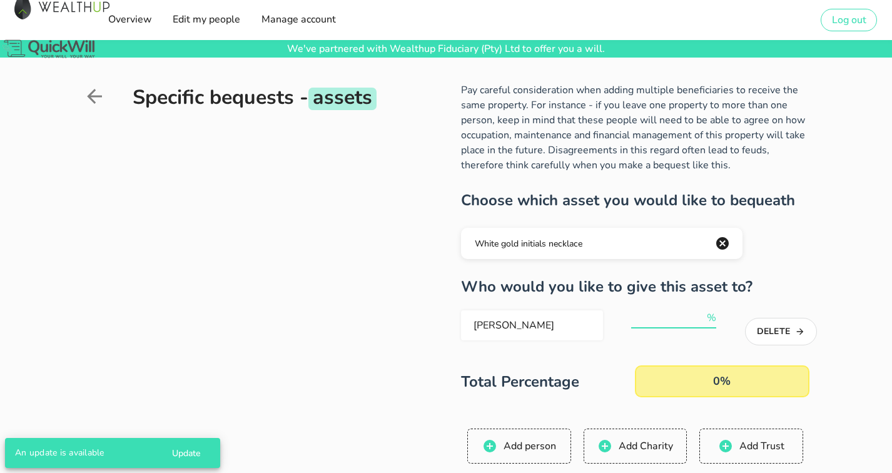
click at [659, 325] on input "number" at bounding box center [667, 318] width 73 height 20
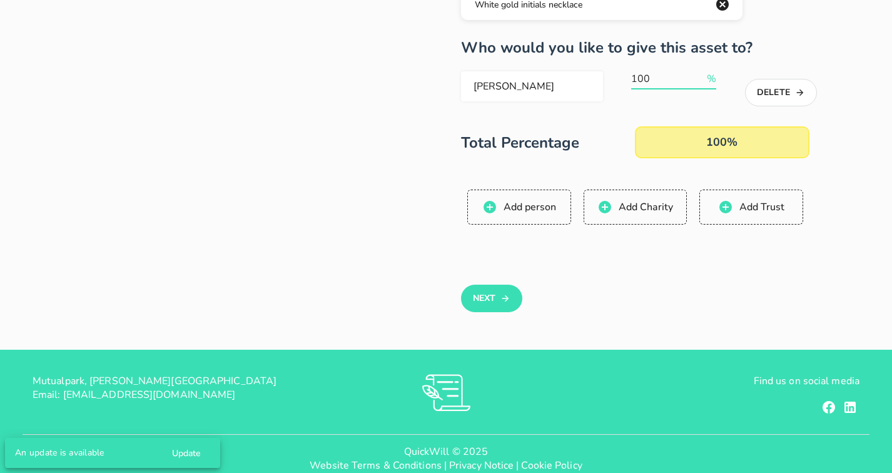
scroll to position [242, 0]
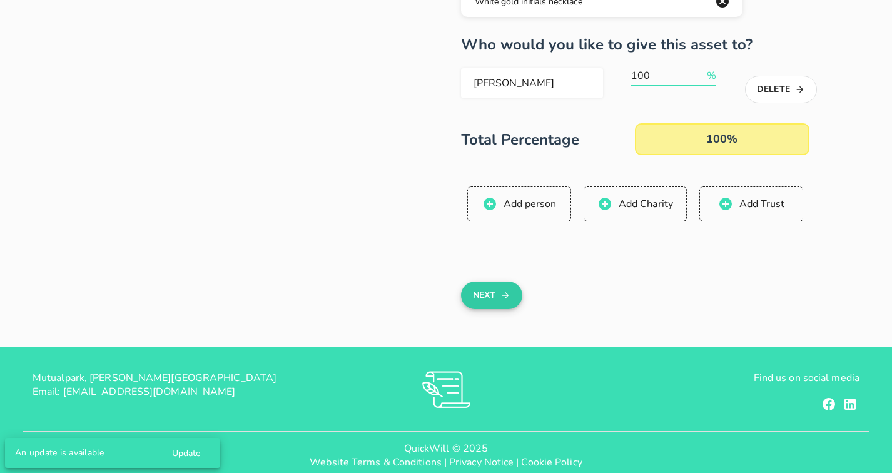
type input "100"
click at [487, 296] on button "Next" at bounding box center [491, 295] width 61 height 28
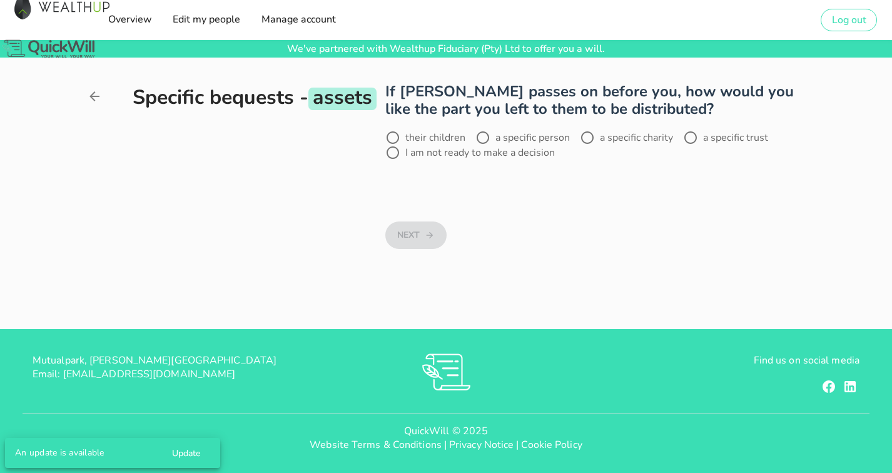
scroll to position [0, 0]
click at [392, 152] on div at bounding box center [392, 152] width 21 height 21
radio input "true"
click at [409, 236] on button "Next" at bounding box center [415, 235] width 61 height 28
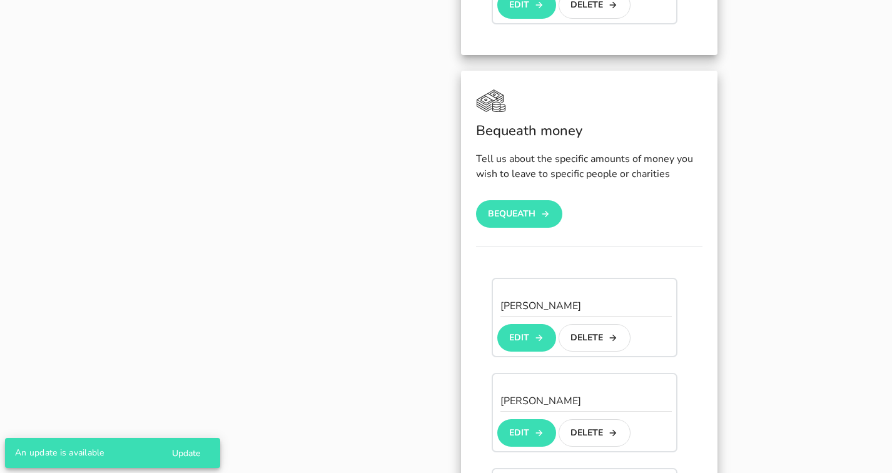
scroll to position [662, 0]
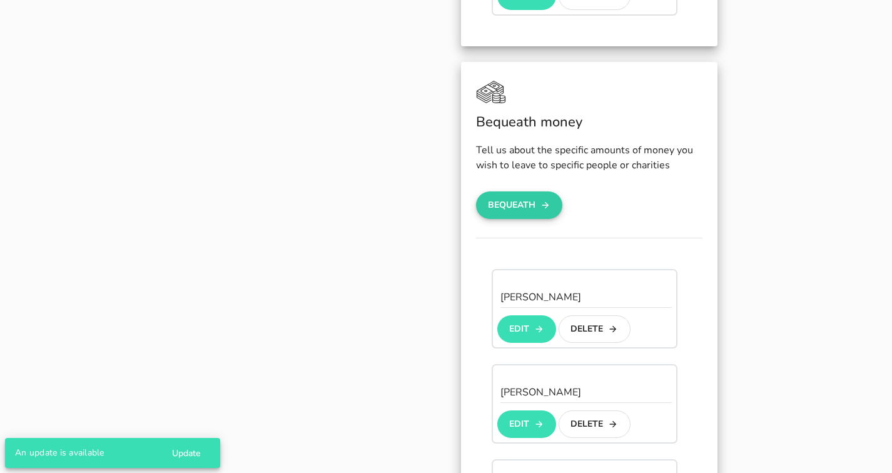
click at [517, 201] on button "Bequeath" at bounding box center [519, 205] width 86 height 28
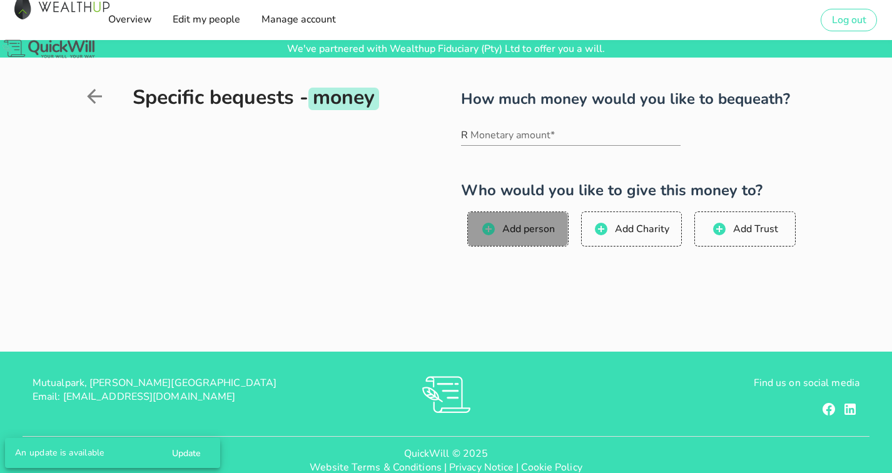
click at [520, 230] on span "Add person" at bounding box center [527, 229] width 53 height 14
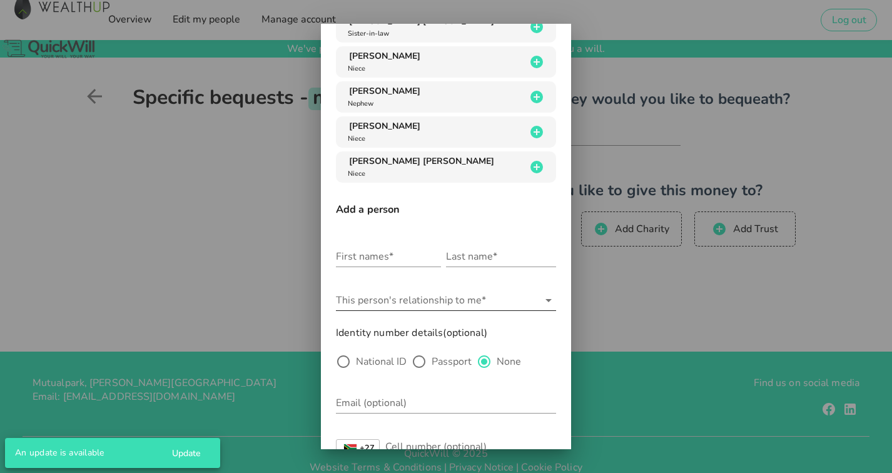
scroll to position [223, 0]
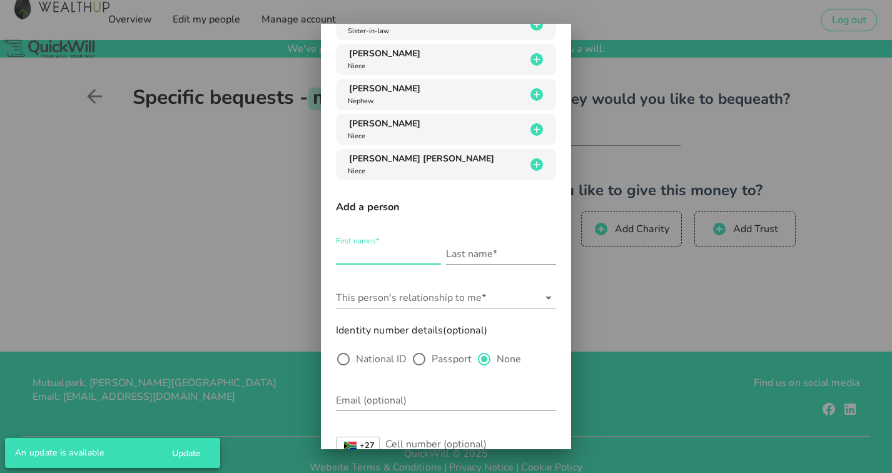
click at [365, 254] on input "First names*" at bounding box center [388, 254] width 105 height 20
type input "Bridgette"
click at [460, 253] on input "Last name*" at bounding box center [501, 254] width 110 height 20
type input "Smith-Baillie"
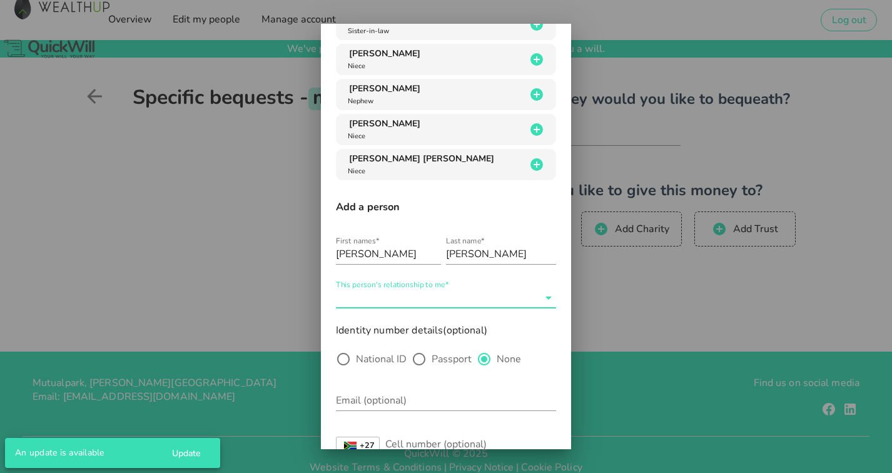
click at [410, 296] on input "This person's relationship to me*" at bounding box center [437, 298] width 203 height 20
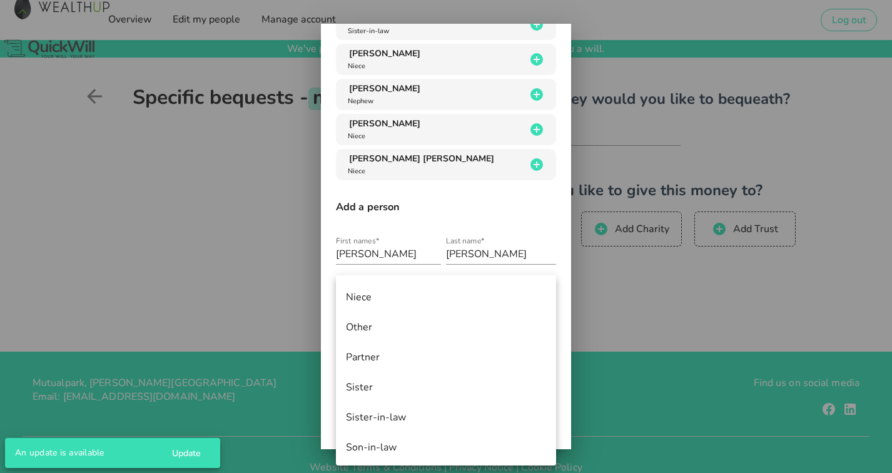
scroll to position [630, 0]
click at [374, 386] on div "Sister" at bounding box center [446, 386] width 200 height 12
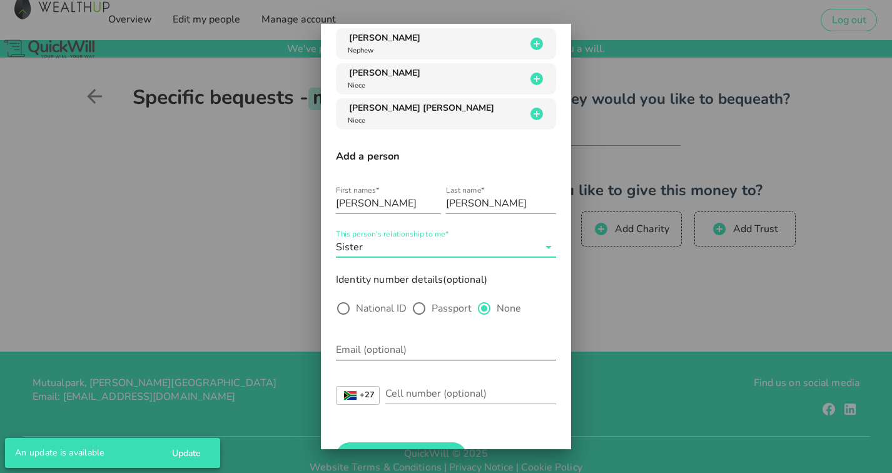
scroll to position [291, 0]
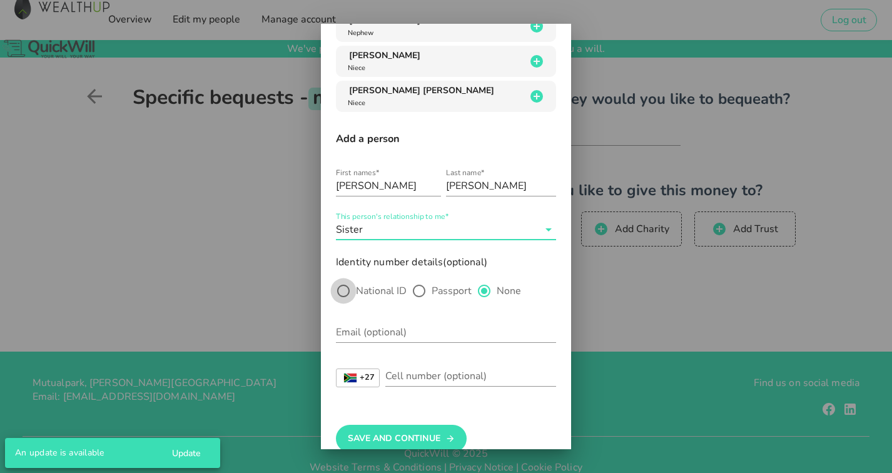
click at [347, 291] on div at bounding box center [343, 290] width 21 height 21
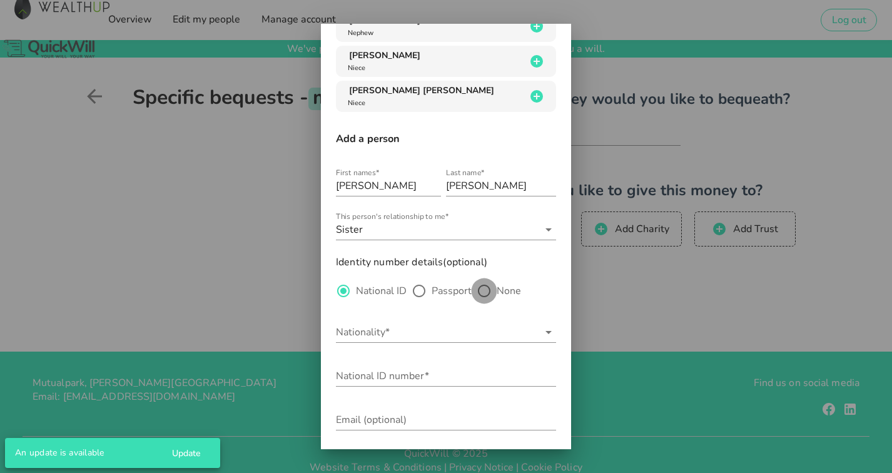
click at [484, 292] on div at bounding box center [483, 290] width 21 height 21
radio input "false"
radio input "true"
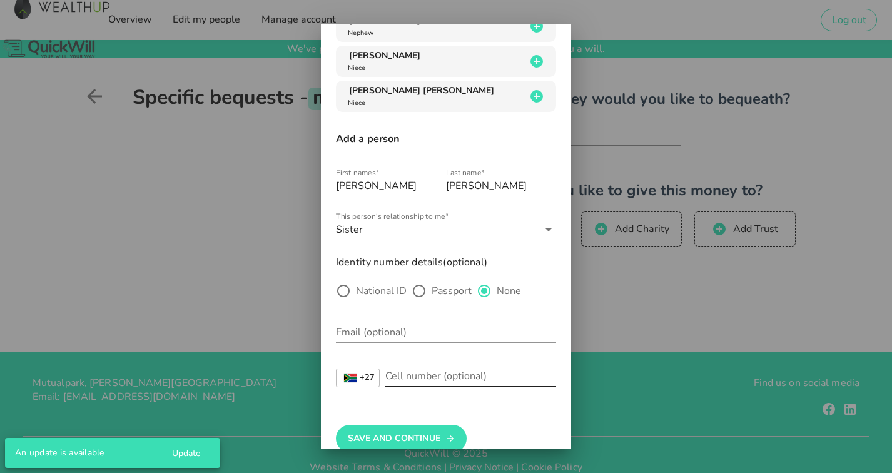
scroll to position [313, 0]
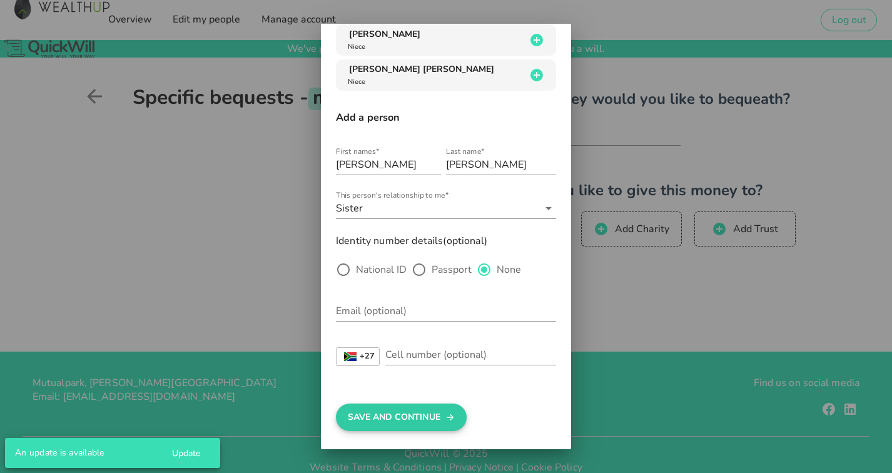
click at [412, 411] on button "Save And Continue" at bounding box center [401, 417] width 131 height 28
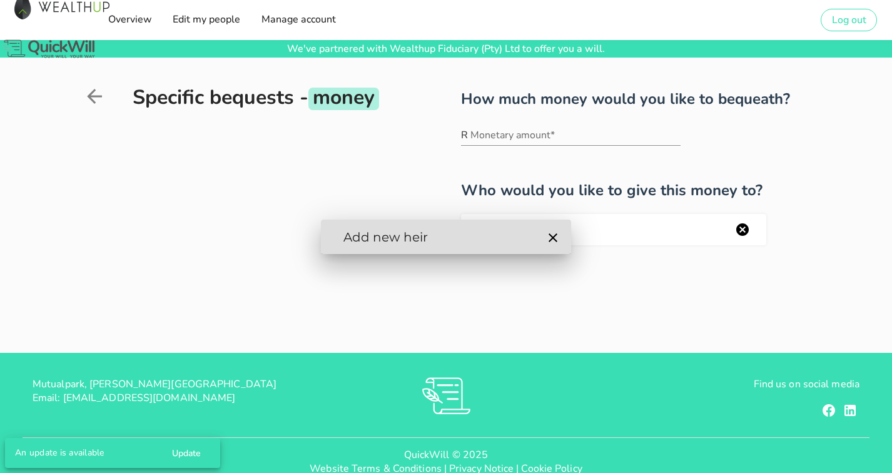
scroll to position [0, 0]
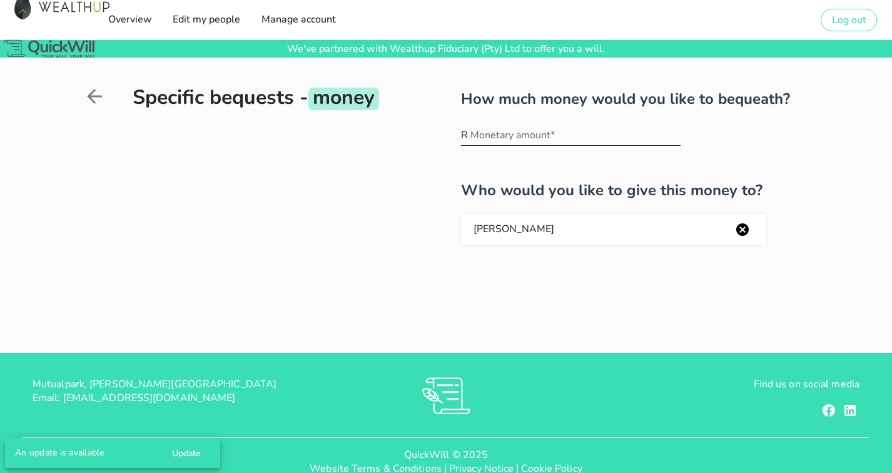
click at [509, 137] on input "Monetary amount*" at bounding box center [575, 135] width 210 height 20
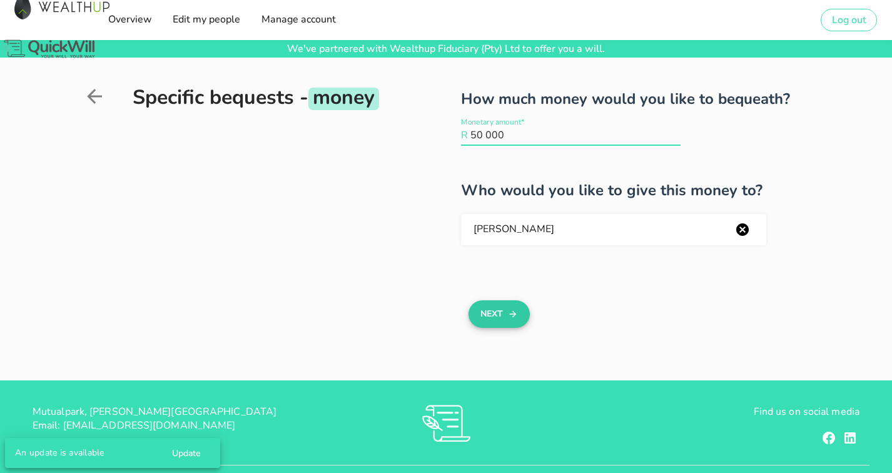
type input "50 000"
click at [483, 315] on button "Next" at bounding box center [498, 314] width 61 height 28
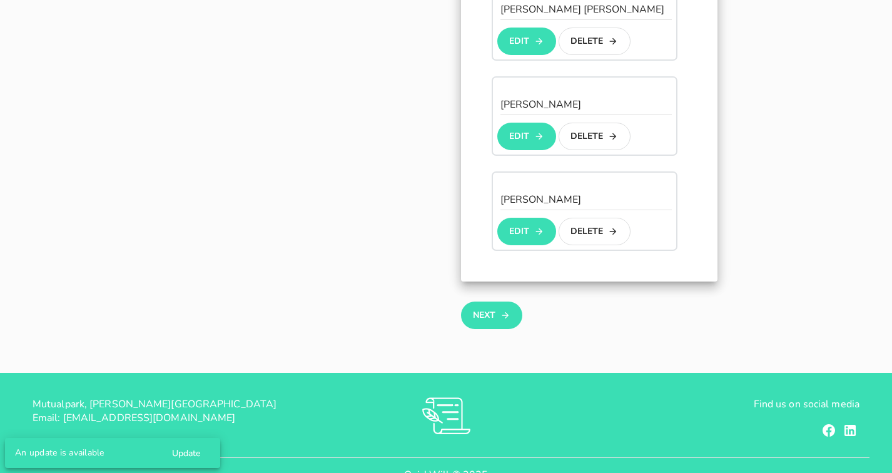
scroll to position [1255, 0]
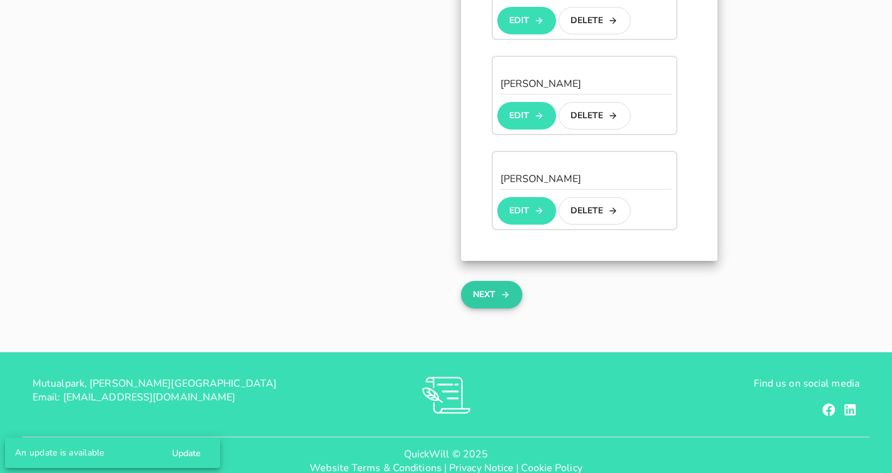
click at [505, 290] on icon "button" at bounding box center [505, 294] width 10 height 15
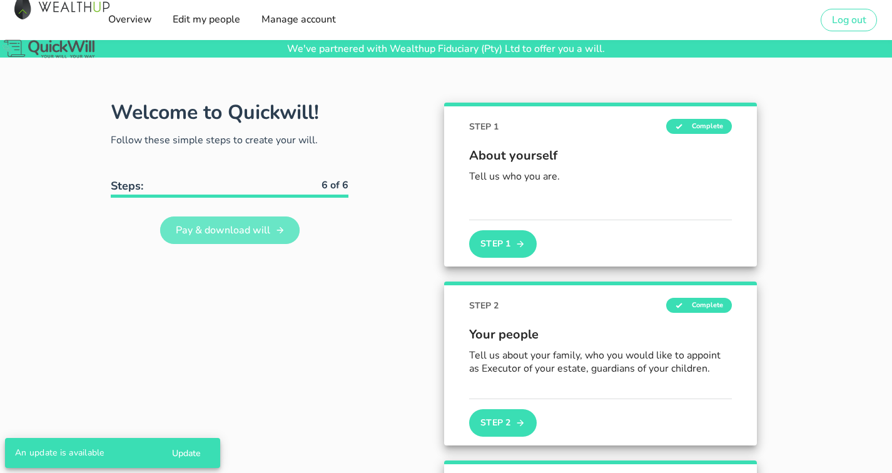
click at [263, 237] on link "Pay & download will" at bounding box center [230, 230] width 140 height 28
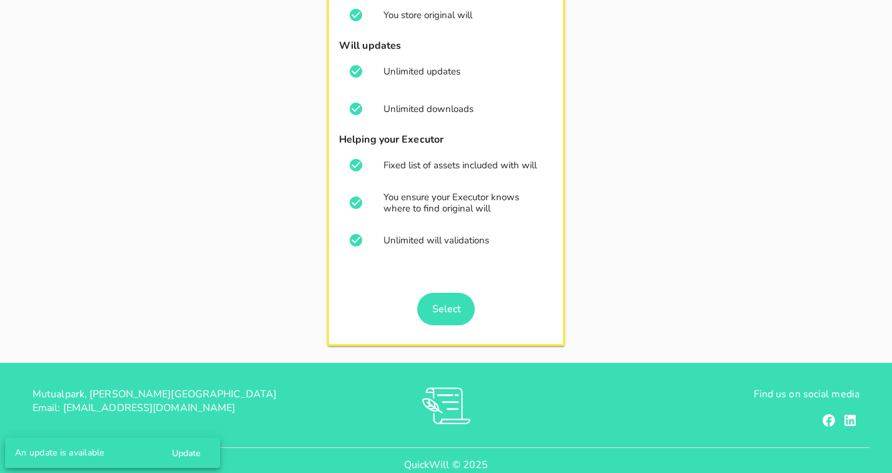
scroll to position [258, 0]
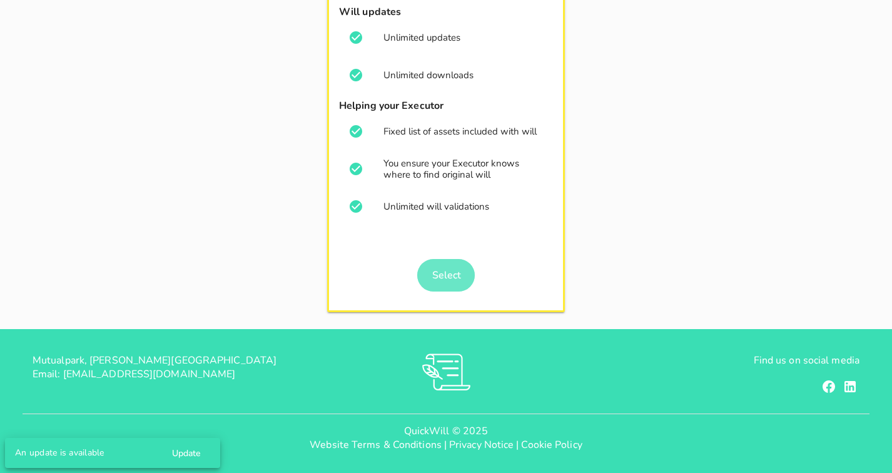
click at [448, 276] on span "Select" at bounding box center [445, 275] width 29 height 14
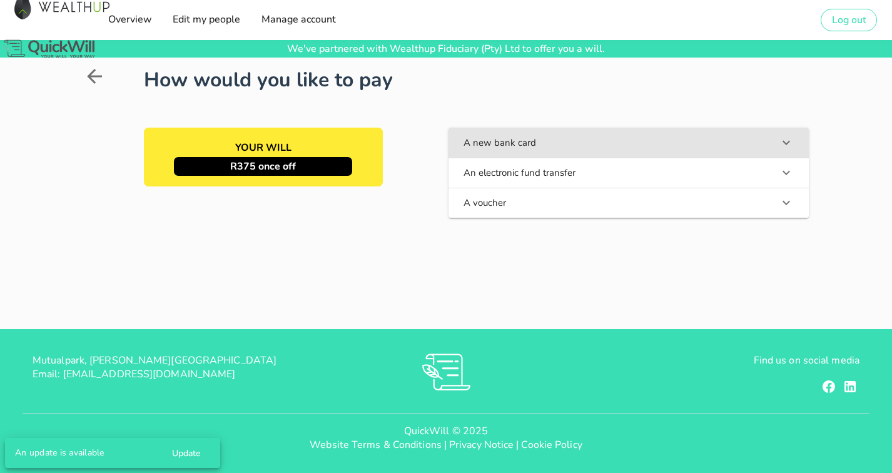
click at [535, 140] on button "A new bank card" at bounding box center [628, 143] width 361 height 30
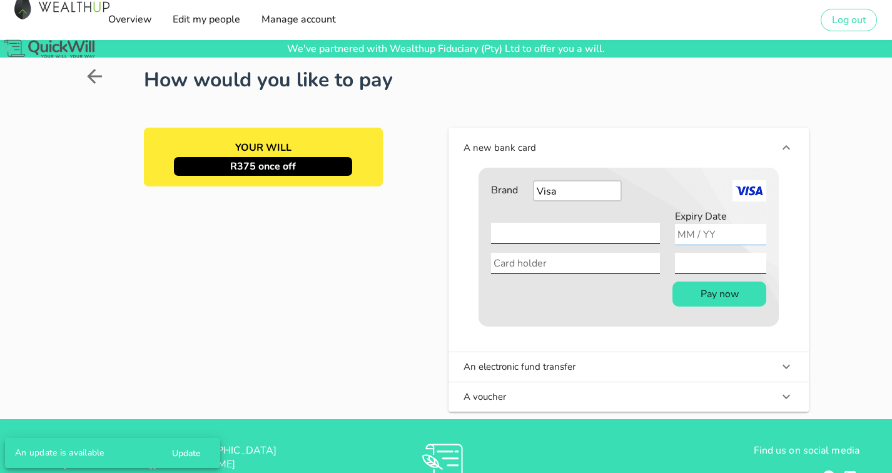
type input "08 / 27"
type input "Rachelle Orfanidis"
click at [701, 254] on iframe "Security Code CVV" at bounding box center [721, 263] width 92 height 21
click at [742, 298] on button "Pay now" at bounding box center [719, 293] width 94 height 25
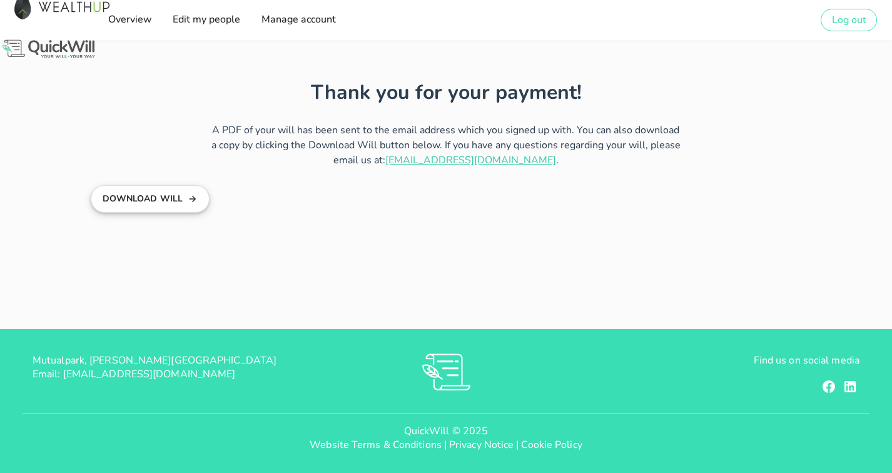
type input "[EMAIL_ADDRESS][DOMAIN_NAME]"
click at [143, 201] on button "Download Will" at bounding box center [150, 199] width 119 height 28
